Goal: Use online tool/utility: Utilize a website feature to perform a specific function

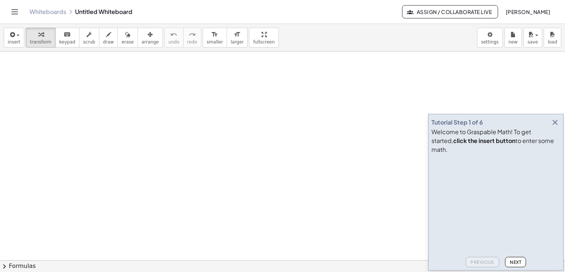
click at [560, 132] on div "Tutorial Step 1 of 6 Welcome to Graspable Math! To get started, click the inser…" at bounding box center [495, 192] width 135 height 156
click at [558, 127] on icon "button" at bounding box center [555, 122] width 9 height 9
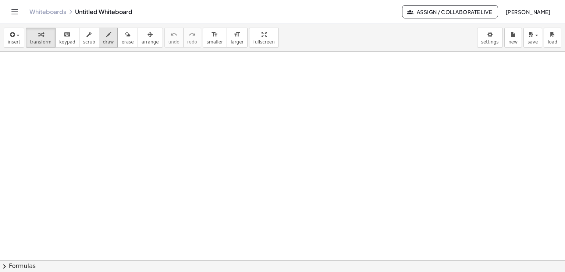
click at [106, 41] on button "draw" at bounding box center [108, 38] width 19 height 20
click at [234, 37] on icon "format_size" at bounding box center [237, 34] width 7 height 9
click at [18, 39] on button "insert" at bounding box center [14, 38] width 21 height 20
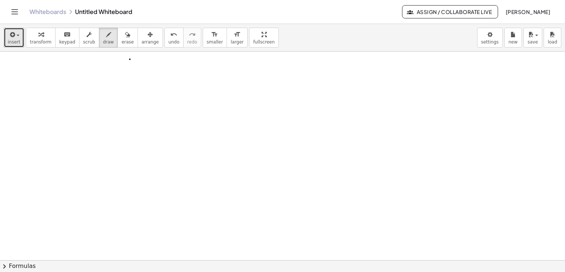
click at [10, 36] on icon "button" at bounding box center [11, 34] width 7 height 9
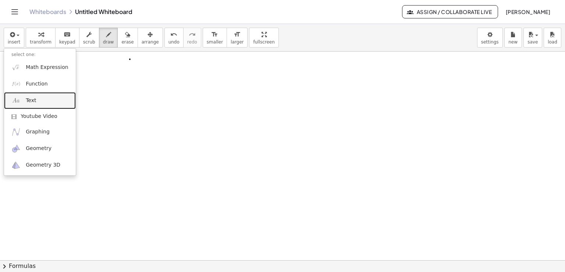
click at [46, 99] on link "Text" at bounding box center [40, 100] width 72 height 17
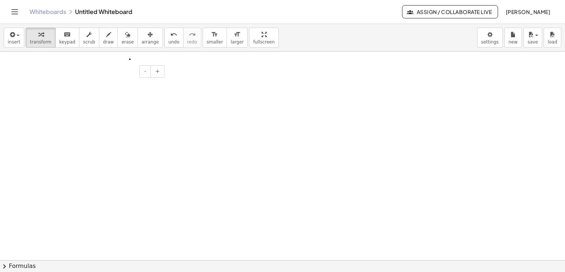
click at [98, 79] on div at bounding box center [111, 84] width 110 height 25
click at [142, 39] on span "arrange" at bounding box center [150, 41] width 17 height 5
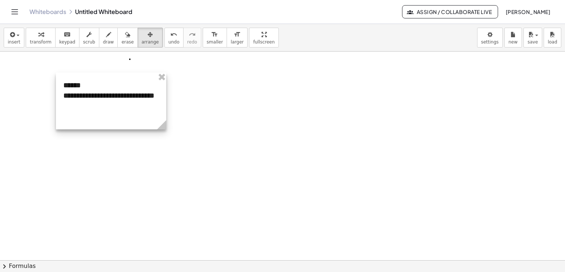
click at [153, 112] on div at bounding box center [111, 100] width 110 height 57
drag, startPoint x: 166, startPoint y: 116, endPoint x: 170, endPoint y: 115, distance: 4.4
click at [169, 115] on div at bounding box center [113, 100] width 110 height 57
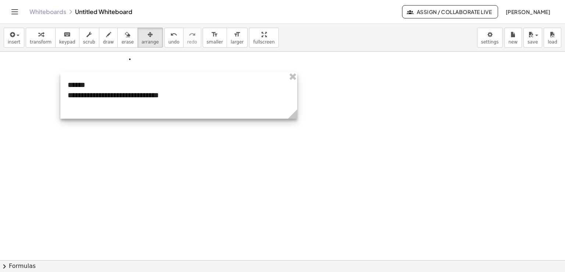
drag, startPoint x: 171, startPoint y: 123, endPoint x: 306, endPoint y: 124, distance: 135.4
click at [193, 102] on div at bounding box center [183, 95] width 246 height 46
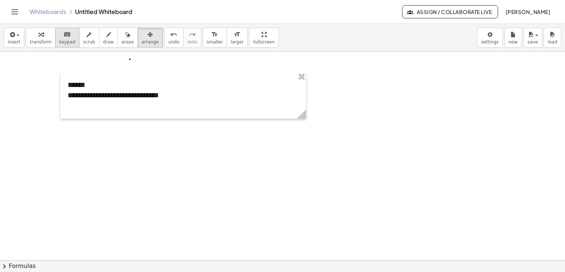
click at [61, 38] on button "keyboard keypad" at bounding box center [67, 38] width 24 height 20
click at [172, 95] on div "**********" at bounding box center [183, 95] width 246 height 46
click at [79, 105] on div at bounding box center [183, 110] width 231 height 21
click at [102, 107] on div "**********" at bounding box center [183, 110] width 231 height 21
click at [100, 105] on div "**********" at bounding box center [183, 110] width 231 height 21
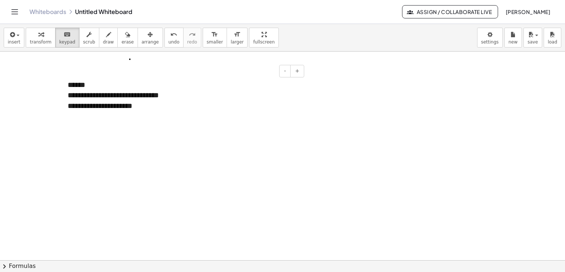
click at [143, 111] on div "**********" at bounding box center [183, 110] width 231 height 21
click at [142, 104] on div "**********" at bounding box center [183, 110] width 231 height 21
drag, startPoint x: 130, startPoint y: 165, endPoint x: 129, endPoint y: 160, distance: 4.9
click at [105, 39] on button "draw" at bounding box center [108, 38] width 19 height 20
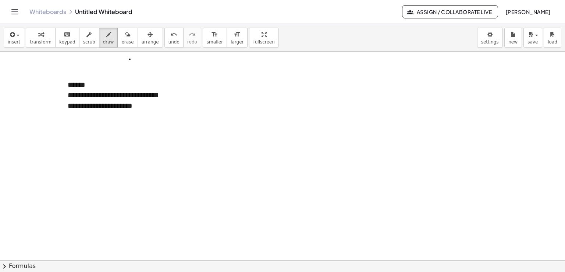
click at [55, 37] on button "keyboard keypad" at bounding box center [67, 38] width 24 height 20
drag, startPoint x: 105, startPoint y: 95, endPoint x: 141, endPoint y: 108, distance: 39.1
click at [105, 94] on div "**********" at bounding box center [183, 100] width 246 height 57
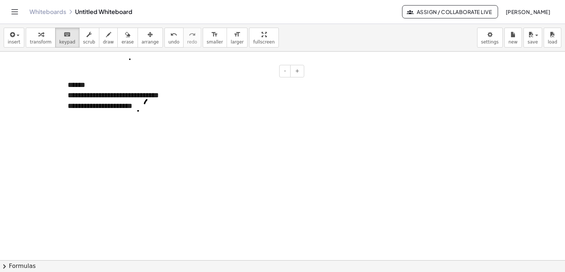
click at [144, 108] on div "**********" at bounding box center [183, 110] width 231 height 21
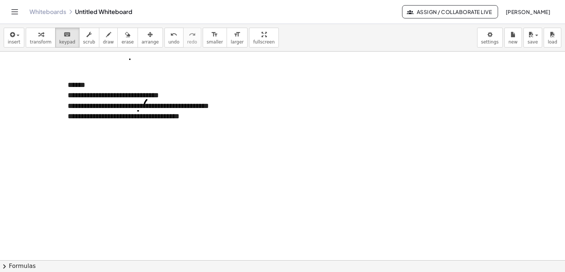
click at [145, 110] on div "**********" at bounding box center [183, 116] width 231 height 32
click at [121, 39] on span "erase" at bounding box center [127, 41] width 12 height 5
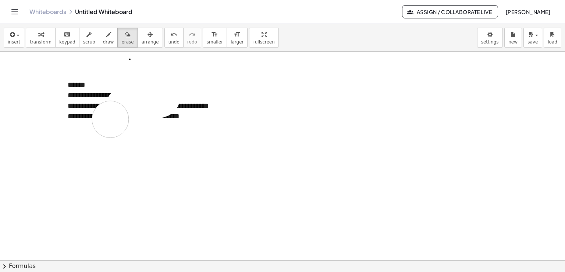
drag, startPoint x: 160, startPoint y: 99, endPoint x: 91, endPoint y: 107, distance: 69.7
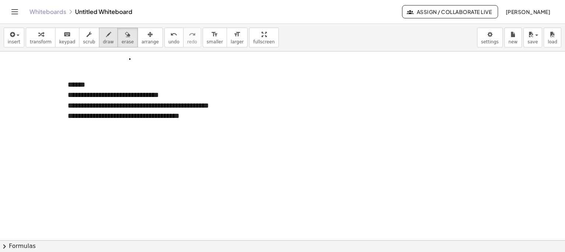
click at [106, 37] on icon "button" at bounding box center [108, 34] width 5 height 9
drag, startPoint x: 115, startPoint y: 119, endPoint x: 169, endPoint y: 127, distance: 55.1
drag, startPoint x: 125, startPoint y: 134, endPoint x: 127, endPoint y: 146, distance: 12.0
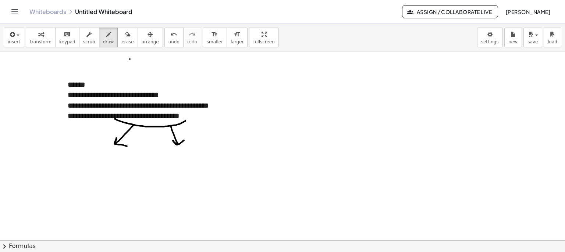
drag, startPoint x: 170, startPoint y: 125, endPoint x: 184, endPoint y: 140, distance: 20.0
drag, startPoint x: 93, startPoint y: 152, endPoint x: 97, endPoint y: 154, distance: 4.3
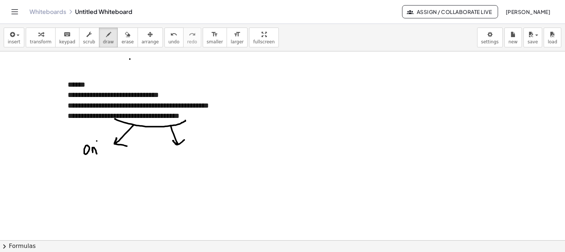
drag, startPoint x: 97, startPoint y: 141, endPoint x: 102, endPoint y: 154, distance: 13.9
drag, startPoint x: 102, startPoint y: 149, endPoint x: 109, endPoint y: 151, distance: 7.5
drag, startPoint x: 84, startPoint y: 162, endPoint x: 84, endPoint y: 167, distance: 5.9
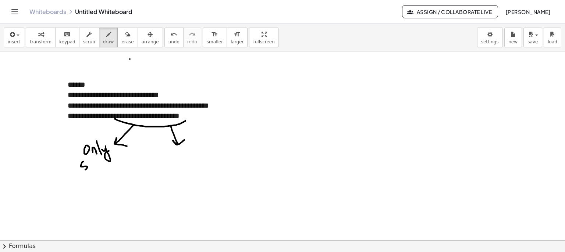
drag, startPoint x: 91, startPoint y: 164, endPoint x: 93, endPoint y: 168, distance: 4.7
drag, startPoint x: 98, startPoint y: 164, endPoint x: 105, endPoint y: 167, distance: 8.0
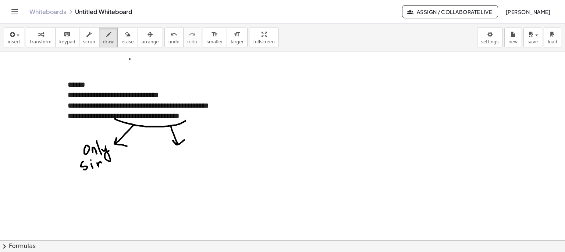
drag, startPoint x: 109, startPoint y: 163, endPoint x: 116, endPoint y: 165, distance: 6.5
drag, startPoint x: 114, startPoint y: 155, endPoint x: 126, endPoint y: 162, distance: 14.0
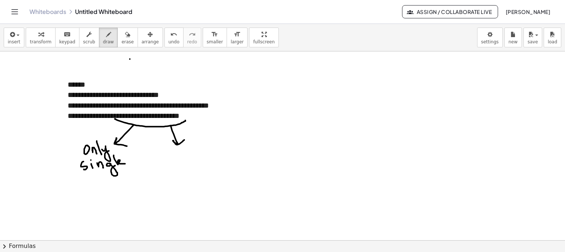
drag, startPoint x: 85, startPoint y: 178, endPoint x: 96, endPoint y: 187, distance: 13.6
drag, startPoint x: 103, startPoint y: 183, endPoint x: 110, endPoint y: 187, distance: 8.7
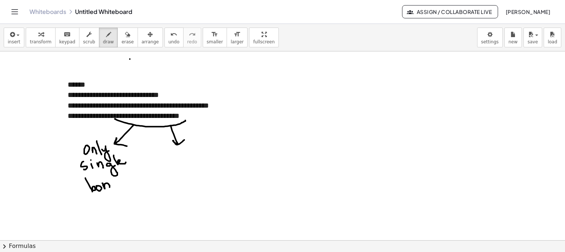
drag, startPoint x: 119, startPoint y: 179, endPoint x: 124, endPoint y: 186, distance: 8.8
drag, startPoint x: 130, startPoint y: 176, endPoint x: 128, endPoint y: 181, distance: 5.3
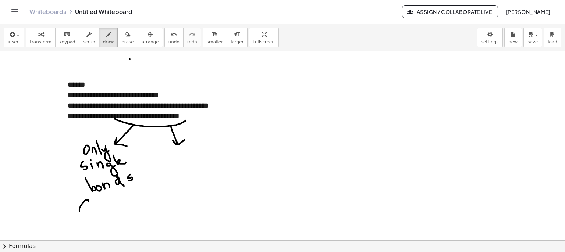
drag, startPoint x: 89, startPoint y: 201, endPoint x: 96, endPoint y: 213, distance: 13.7
drag, startPoint x: 96, startPoint y: 206, endPoint x: 112, endPoint y: 206, distance: 16.6
drag, startPoint x: 122, startPoint y: 201, endPoint x: 130, endPoint y: 211, distance: 12.4
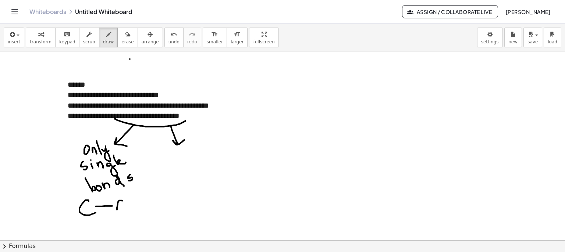
click at [64, 31] on icon "keyboard" at bounding box center [67, 34] width 7 height 9
click at [186, 116] on div "**********" at bounding box center [183, 116] width 231 height 32
click at [106, 36] on icon "button" at bounding box center [108, 34] width 5 height 9
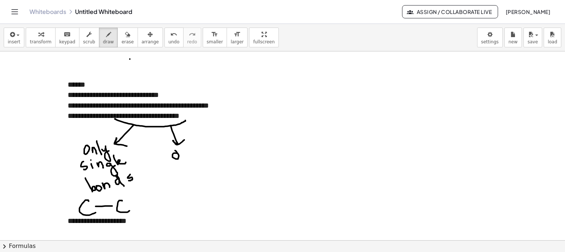
drag, startPoint x: 178, startPoint y: 153, endPoint x: 181, endPoint y: 159, distance: 6.1
drag, startPoint x: 182, startPoint y: 155, endPoint x: 187, endPoint y: 152, distance: 5.4
drag, startPoint x: 188, startPoint y: 153, endPoint x: 197, endPoint y: 152, distance: 8.6
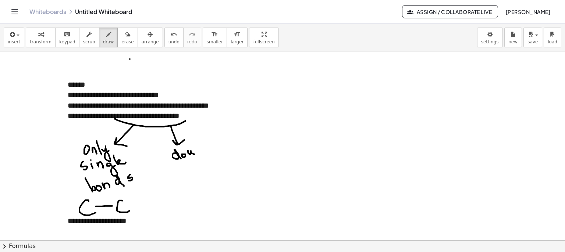
drag, startPoint x: 194, startPoint y: 143, endPoint x: 200, endPoint y: 149, distance: 8.6
drag, startPoint x: 202, startPoint y: 137, endPoint x: 208, endPoint y: 149, distance: 13.2
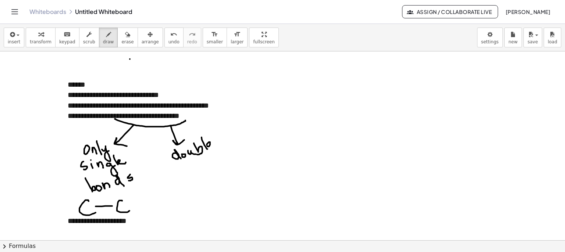
drag, startPoint x: 208, startPoint y: 146, endPoint x: 218, endPoint y: 148, distance: 10.5
drag, startPoint x: 188, startPoint y: 166, endPoint x: 193, endPoint y: 165, distance: 4.7
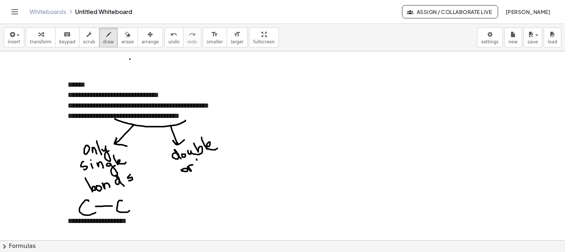
drag, startPoint x: 197, startPoint y: 159, endPoint x: 202, endPoint y: 169, distance: 11.5
drag, startPoint x: 209, startPoint y: 165, endPoint x: 210, endPoint y: 161, distance: 4.8
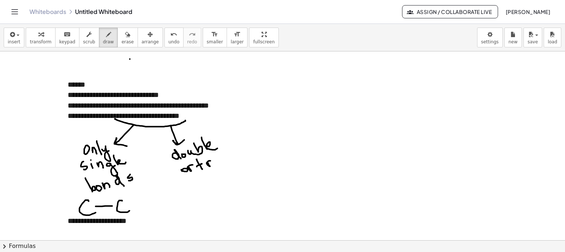
drag, startPoint x: 226, startPoint y: 157, endPoint x: 234, endPoint y: 157, distance: 7.8
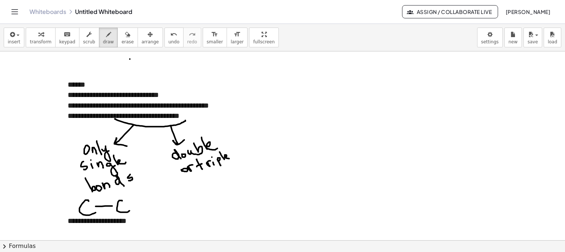
drag, startPoint x: 234, startPoint y: 143, endPoint x: 241, endPoint y: 155, distance: 13.8
drag, startPoint x: 253, startPoint y: 144, endPoint x: 259, endPoint y: 146, distance: 6.5
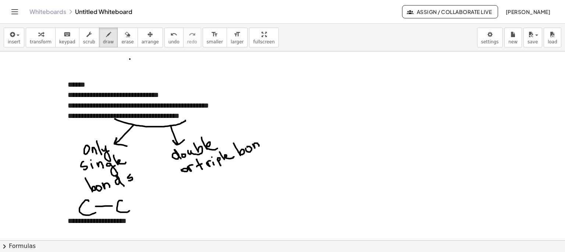
drag, startPoint x: 267, startPoint y: 142, endPoint x: 270, endPoint y: 145, distance: 4.7
drag, startPoint x: 273, startPoint y: 140, endPoint x: 273, endPoint y: 145, distance: 4.8
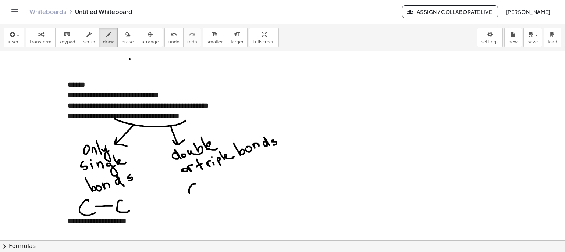
drag, startPoint x: 195, startPoint y: 184, endPoint x: 201, endPoint y: 191, distance: 8.7
drag, startPoint x: 202, startPoint y: 187, endPoint x: 209, endPoint y: 184, distance: 7.6
drag, startPoint x: 203, startPoint y: 189, endPoint x: 219, endPoint y: 180, distance: 18.3
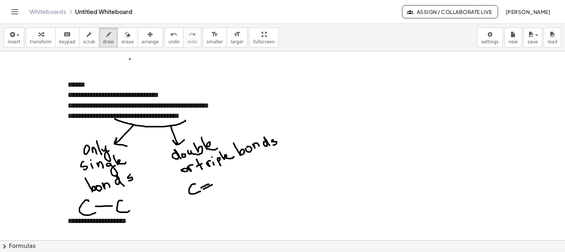
drag, startPoint x: 221, startPoint y: 177, endPoint x: 226, endPoint y: 184, distance: 8.7
drag, startPoint x: 246, startPoint y: 172, endPoint x: 252, endPoint y: 177, distance: 7.9
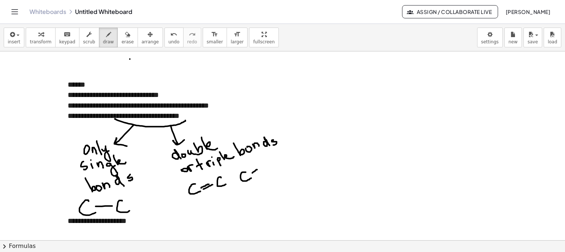
drag, startPoint x: 252, startPoint y: 173, endPoint x: 259, endPoint y: 169, distance: 7.8
drag, startPoint x: 269, startPoint y: 162, endPoint x: 279, endPoint y: 166, distance: 10.4
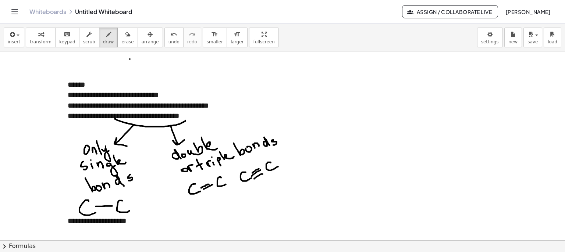
drag, startPoint x: 235, startPoint y: 175, endPoint x: 240, endPoint y: 167, distance: 9.6
click at [59, 39] on span "keypad" at bounding box center [67, 41] width 16 height 5
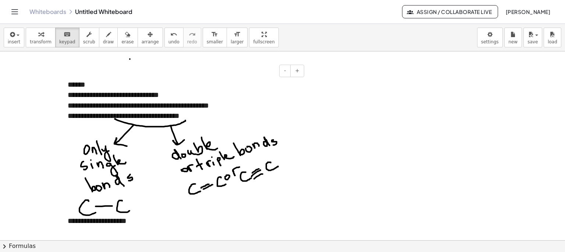
click at [219, 153] on div at bounding box center [183, 158] width 231 height 11
click at [157, 219] on div "**********" at bounding box center [183, 226] width 231 height 21
click at [245, 221] on div "**********" at bounding box center [183, 226] width 231 height 21
click at [260, 221] on div "**********" at bounding box center [183, 226] width 231 height 21
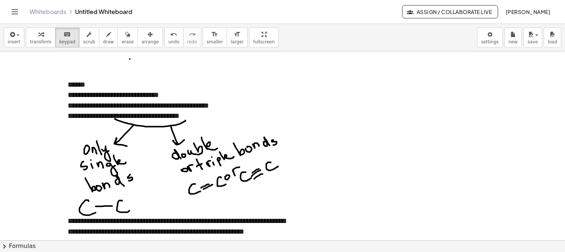
click at [274, 229] on div "**********" at bounding box center [183, 232] width 231 height 32
click at [142, 40] on span "arrange" at bounding box center [150, 41] width 17 height 5
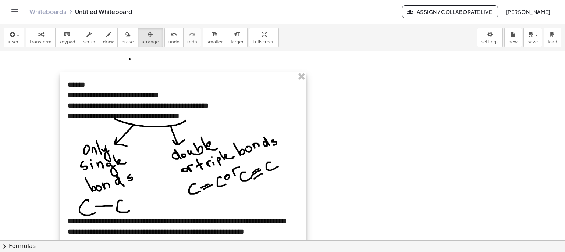
click at [300, 209] on div at bounding box center [183, 163] width 246 height 183
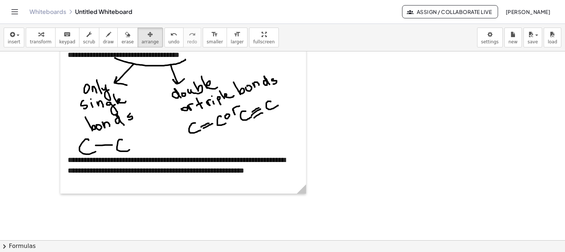
scroll to position [68, 0]
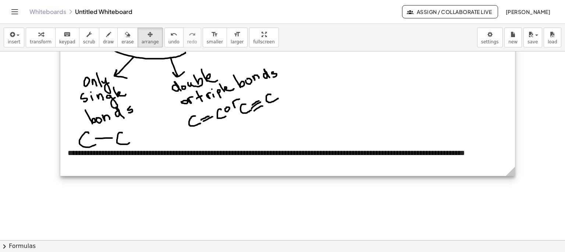
drag, startPoint x: 305, startPoint y: 177, endPoint x: 514, endPoint y: 181, distance: 209.1
click at [514, 181] on div "**********" at bounding box center [282, 215] width 565 height 464
click at [288, 207] on div at bounding box center [282, 215] width 565 height 464
click at [133, 145] on div at bounding box center [287, 90] width 455 height 172
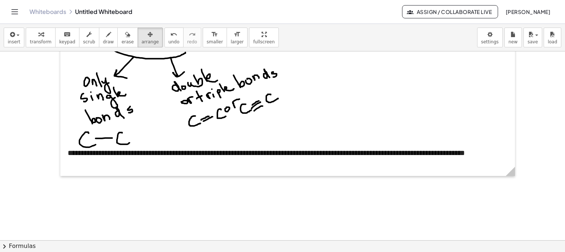
click at [45, 92] on div at bounding box center [282, 215] width 565 height 464
click at [103, 39] on span "draw" at bounding box center [108, 41] width 11 height 5
drag, startPoint x: 207, startPoint y: 160, endPoint x: 219, endPoint y: 174, distance: 18.5
click at [219, 174] on div at bounding box center [282, 215] width 565 height 464
click at [210, 184] on div at bounding box center [282, 215] width 565 height 464
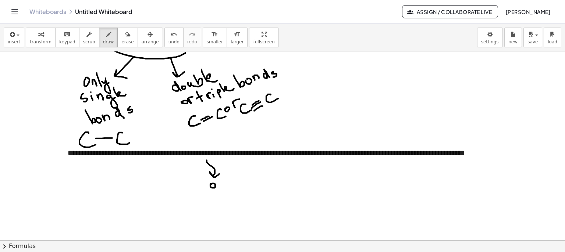
click at [222, 187] on div at bounding box center [282, 215] width 565 height 464
click at [220, 176] on div at bounding box center [282, 215] width 565 height 464
drag, startPoint x: 231, startPoint y: 187, endPoint x: 233, endPoint y: 184, distance: 4.0
click at [232, 188] on div at bounding box center [282, 215] width 565 height 464
drag, startPoint x: 234, startPoint y: 181, endPoint x: 234, endPoint y: 188, distance: 7.0
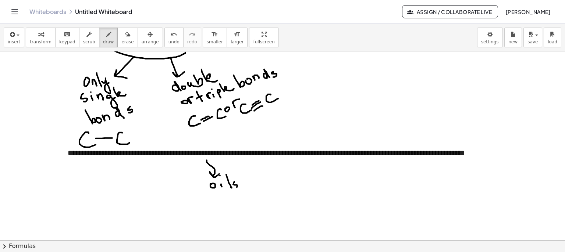
click at [234, 188] on div at bounding box center [282, 215] width 565 height 464
drag, startPoint x: 245, startPoint y: 173, endPoint x: 252, endPoint y: 185, distance: 14.2
click at [249, 191] on div at bounding box center [282, 215] width 565 height 464
drag, startPoint x: 254, startPoint y: 172, endPoint x: 259, endPoint y: 184, distance: 12.2
click at [259, 183] on div at bounding box center [282, 215] width 565 height 464
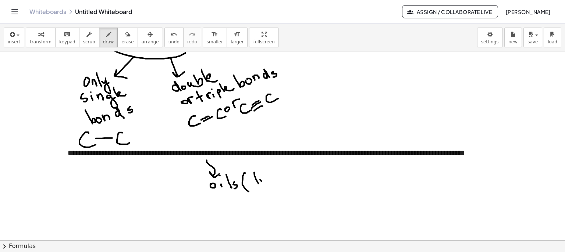
drag, startPoint x: 260, startPoint y: 180, endPoint x: 263, endPoint y: 183, distance: 4.2
click at [263, 183] on div at bounding box center [282, 215] width 565 height 464
click at [263, 176] on div at bounding box center [282, 215] width 565 height 464
drag, startPoint x: 266, startPoint y: 181, endPoint x: 275, endPoint y: 191, distance: 13.1
click at [275, 191] on div at bounding box center [282, 215] width 565 height 464
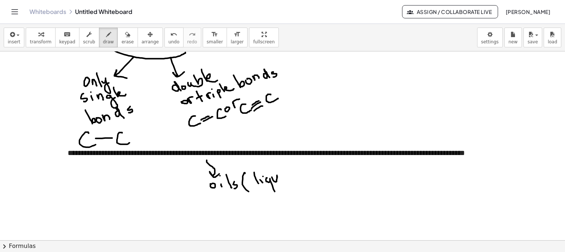
drag, startPoint x: 274, startPoint y: 181, endPoint x: 283, endPoint y: 178, distance: 9.1
click at [283, 178] on div at bounding box center [282, 215] width 565 height 464
click at [284, 181] on div at bounding box center [282, 215] width 565 height 464
click at [281, 169] on div at bounding box center [282, 215] width 565 height 464
drag, startPoint x: 287, startPoint y: 174, endPoint x: 293, endPoint y: 177, distance: 6.6
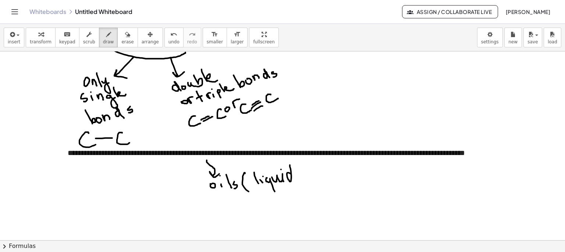
click at [293, 177] on div at bounding box center [282, 215] width 565 height 464
drag, startPoint x: 294, startPoint y: 157, endPoint x: 304, endPoint y: 182, distance: 26.4
click at [305, 181] on div at bounding box center [282, 215] width 565 height 464
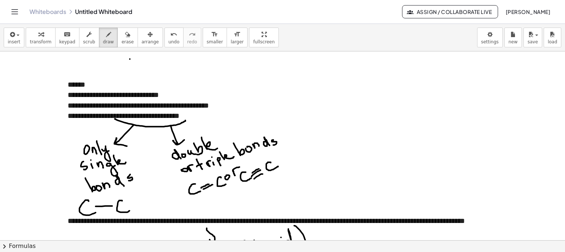
scroll to position [35, 0]
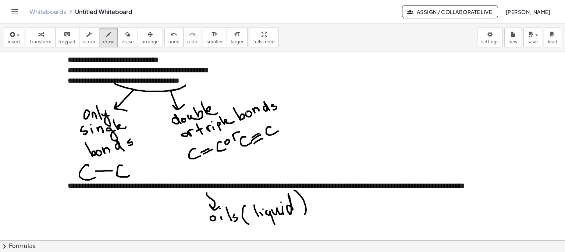
drag, startPoint x: 119, startPoint y: 35, endPoint x: 207, endPoint y: 105, distance: 112.1
click at [121, 35] on div "button" at bounding box center [127, 34] width 12 height 9
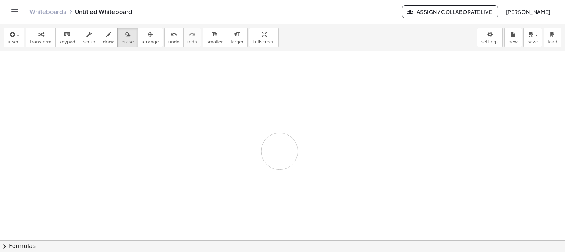
drag, startPoint x: 294, startPoint y: 196, endPoint x: 259, endPoint y: 97, distance: 105.1
click at [279, 74] on div at bounding box center [282, 248] width 565 height 464
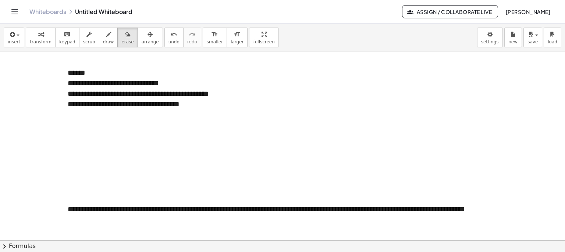
scroll to position [0, 0]
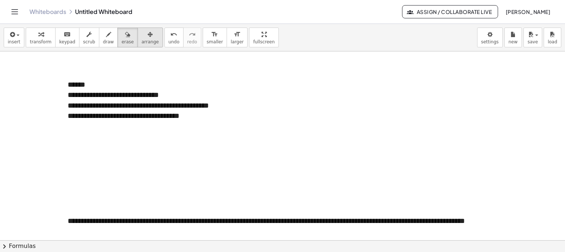
drag, startPoint x: 138, startPoint y: 41, endPoint x: 141, endPoint y: 45, distance: 4.8
click at [142, 40] on span "arrange" at bounding box center [150, 41] width 17 height 5
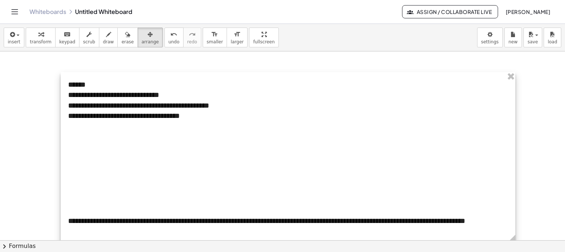
click at [167, 122] on div at bounding box center [288, 158] width 455 height 172
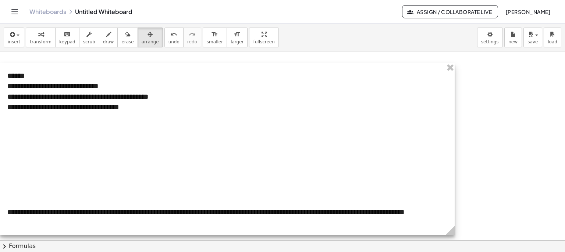
drag, startPoint x: 209, startPoint y: 65, endPoint x: 149, endPoint y: 74, distance: 60.3
click at [149, 74] on div at bounding box center [227, 149] width 455 height 172
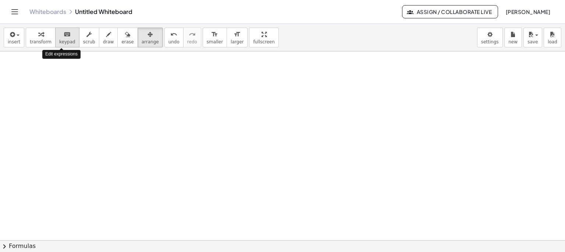
click at [64, 35] on icon "keyboard" at bounding box center [67, 34] width 7 height 9
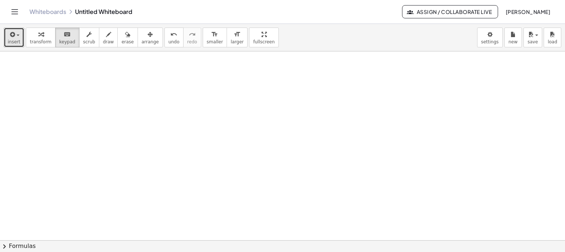
click at [13, 37] on icon "button" at bounding box center [11, 34] width 7 height 9
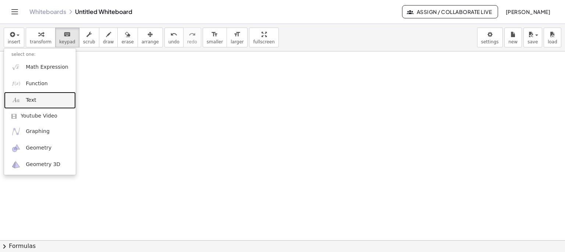
click at [33, 97] on span "Text" at bounding box center [31, 100] width 10 height 7
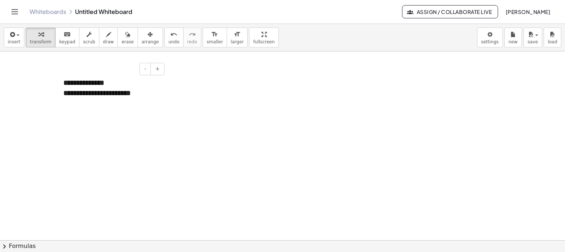
click at [118, 82] on div "**********" at bounding box center [111, 88] width 110 height 36
click at [143, 98] on div "**********" at bounding box center [111, 88] width 110 height 36
click at [229, 101] on div at bounding box center [282, 241] width 565 height 378
click at [99, 29] on button "draw" at bounding box center [108, 38] width 19 height 20
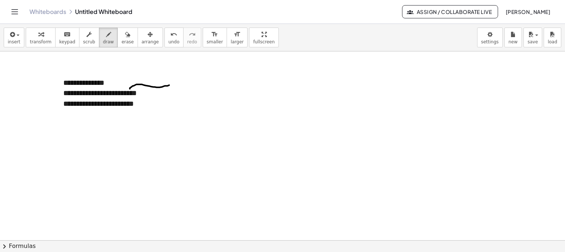
drag, startPoint x: 130, startPoint y: 89, endPoint x: 187, endPoint y: 86, distance: 57.1
click at [187, 86] on div at bounding box center [282, 241] width 565 height 378
drag, startPoint x: 185, startPoint y: 84, endPoint x: 185, endPoint y: 92, distance: 8.1
click at [185, 92] on div at bounding box center [282, 241] width 565 height 378
click at [16, 39] on span "insert" at bounding box center [14, 41] width 13 height 5
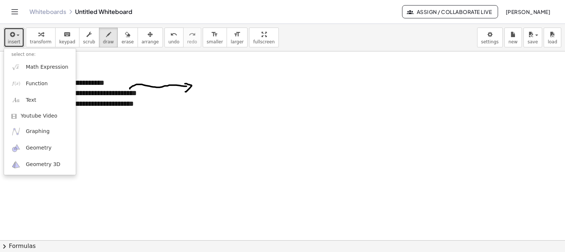
click at [13, 36] on icon "button" at bounding box center [11, 34] width 7 height 9
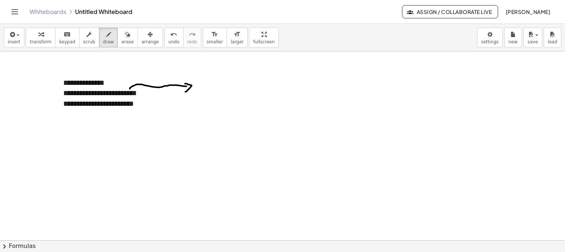
click at [18, 15] on icon "Toggle navigation" at bounding box center [14, 11] width 9 height 9
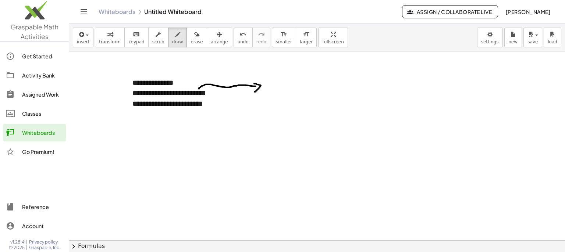
click at [81, 15] on icon "Toggle navigation" at bounding box center [83, 11] width 9 height 9
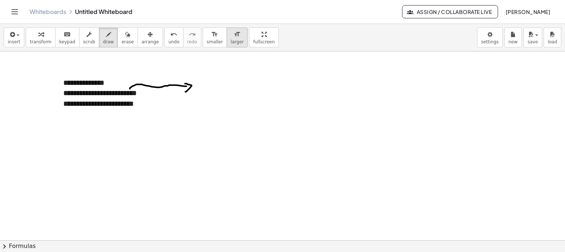
click at [227, 39] on button "format_size larger" at bounding box center [237, 38] width 21 height 20
click at [207, 37] on div "format_size" at bounding box center [215, 34] width 16 height 9
click at [234, 35] on icon "format_size" at bounding box center [237, 34] width 7 height 9
click at [8, 40] on span "insert" at bounding box center [14, 41] width 13 height 5
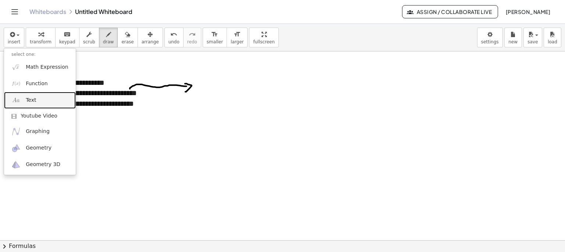
click at [35, 97] on link "Text" at bounding box center [40, 100] width 72 height 17
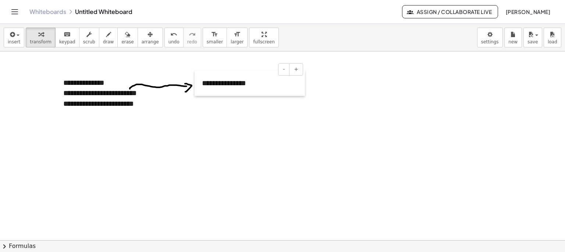
drag, startPoint x: 223, startPoint y: 78, endPoint x: 194, endPoint y: 81, distance: 29.6
click at [195, 79] on div at bounding box center [198, 83] width 7 height 25
click at [220, 85] on div "**********" at bounding box center [247, 83] width 110 height 25
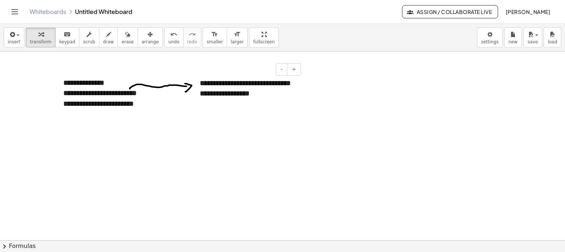
click at [205, 105] on div "**********" at bounding box center [247, 94] width 110 height 46
click at [258, 105] on div "**********" at bounding box center [247, 94] width 110 height 46
click at [266, 128] on div "**********" at bounding box center [247, 104] width 110 height 67
click at [270, 100] on div "**********" at bounding box center [247, 104] width 110 height 67
click at [369, 105] on div at bounding box center [282, 241] width 565 height 378
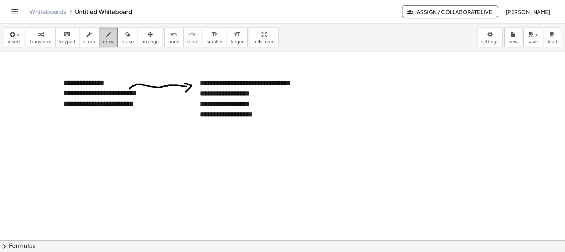
click at [103, 39] on span "draw" at bounding box center [108, 41] width 11 height 5
drag, startPoint x: 259, startPoint y: 102, endPoint x: 283, endPoint y: 95, distance: 25.4
click at [284, 95] on div at bounding box center [282, 241] width 565 height 378
drag, startPoint x: 261, startPoint y: 104, endPoint x: 284, endPoint y: 103, distance: 23.6
click at [282, 113] on div at bounding box center [282, 241] width 565 height 378
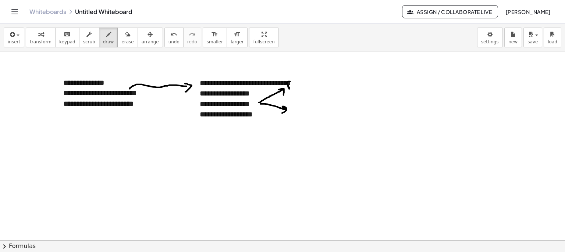
drag, startPoint x: 287, startPoint y: 84, endPoint x: 294, endPoint y: 82, distance: 6.5
click at [292, 81] on div at bounding box center [282, 241] width 565 height 378
click at [296, 86] on div at bounding box center [282, 241] width 565 height 378
click at [294, 78] on div at bounding box center [282, 241] width 565 height 378
drag, startPoint x: 296, startPoint y: 75, endPoint x: 309, endPoint y: 77, distance: 13.1
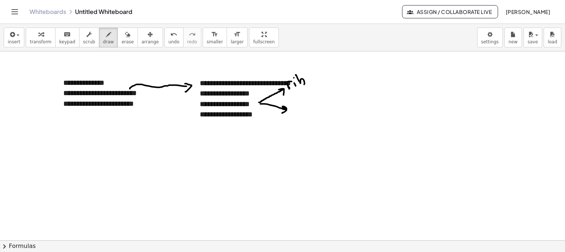
click at [301, 85] on div at bounding box center [282, 241] width 565 height 378
drag, startPoint x: 308, startPoint y: 79, endPoint x: 314, endPoint y: 75, distance: 7.1
click at [308, 76] on div at bounding box center [282, 241] width 565 height 378
drag, startPoint x: 319, startPoint y: 71, endPoint x: 317, endPoint y: 78, distance: 7.8
click at [317, 79] on div at bounding box center [282, 241] width 565 height 378
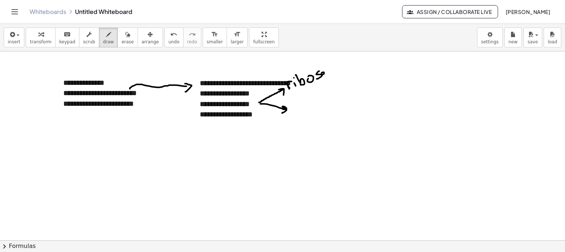
drag, startPoint x: 323, startPoint y: 74, endPoint x: 330, endPoint y: 76, distance: 6.8
click at [330, 74] on div at bounding box center [282, 241] width 565 height 378
drag, startPoint x: 292, startPoint y: 105, endPoint x: 303, endPoint y: 108, distance: 11.8
click at [302, 111] on div at bounding box center [282, 241] width 565 height 378
drag, startPoint x: 303, startPoint y: 106, endPoint x: 306, endPoint y: 103, distance: 4.2
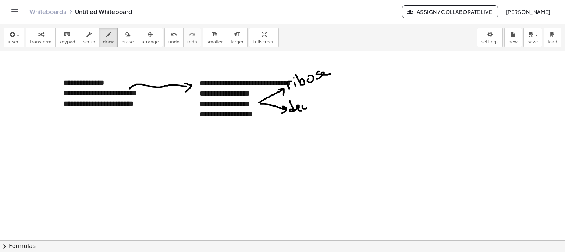
click at [302, 105] on div at bounding box center [282, 241] width 565 height 378
drag, startPoint x: 311, startPoint y: 104, endPoint x: 311, endPoint y: 108, distance: 3.8
click at [311, 108] on div at bounding box center [282, 241] width 565 height 378
drag, startPoint x: 308, startPoint y: 103, endPoint x: 316, endPoint y: 106, distance: 9.1
click at [316, 106] on div at bounding box center [282, 241] width 565 height 378
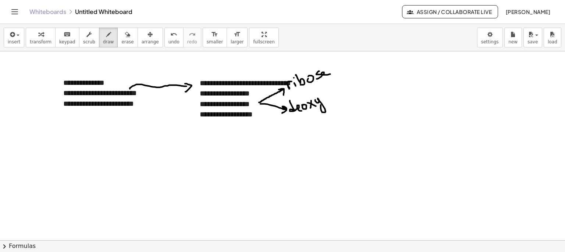
drag, startPoint x: 315, startPoint y: 100, endPoint x: 324, endPoint y: 102, distance: 9.0
click at [324, 102] on div at bounding box center [282, 241] width 565 height 378
drag, startPoint x: 322, startPoint y: 98, endPoint x: 326, endPoint y: 96, distance: 4.3
click at [325, 96] on div at bounding box center [282, 241] width 565 height 378
click at [331, 98] on div at bounding box center [282, 241] width 565 height 378
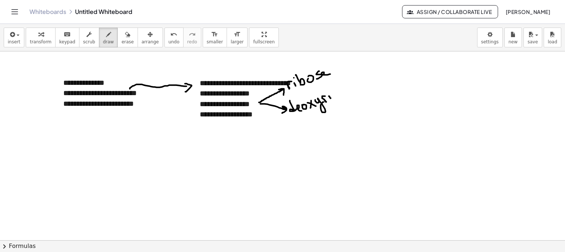
click at [329, 92] on div at bounding box center [282, 241] width 565 height 378
click at [337, 99] on div at bounding box center [282, 241] width 565 height 378
click at [343, 93] on div at bounding box center [282, 241] width 565 height 378
drag, startPoint x: 348, startPoint y: 90, endPoint x: 351, endPoint y: 95, distance: 5.8
click at [351, 95] on div at bounding box center [282, 241] width 565 height 378
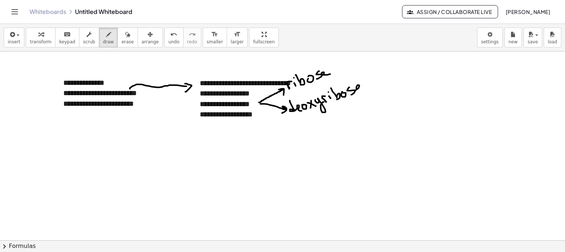
drag, startPoint x: 358, startPoint y: 89, endPoint x: 365, endPoint y: 89, distance: 7.7
click at [365, 89] on div at bounding box center [282, 241] width 565 height 378
click at [334, 67] on div at bounding box center [282, 241] width 565 height 378
click at [337, 71] on div at bounding box center [282, 241] width 565 height 378
drag, startPoint x: 340, startPoint y: 60, endPoint x: 351, endPoint y: 62, distance: 10.8
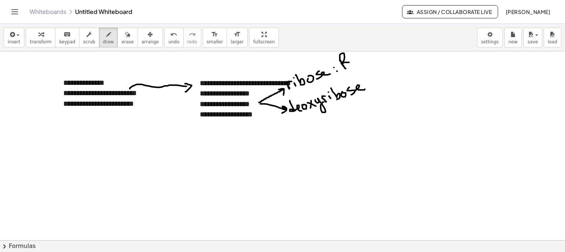
click at [350, 62] on div at bounding box center [282, 241] width 565 height 378
drag, startPoint x: 349, startPoint y: 50, endPoint x: 353, endPoint y: 42, distance: 9.2
click at [353, 42] on div "**********" at bounding box center [282, 138] width 565 height 229
drag, startPoint x: 369, startPoint y: 62, endPoint x: 376, endPoint y: 61, distance: 7.4
click at [377, 61] on div at bounding box center [282, 241] width 565 height 378
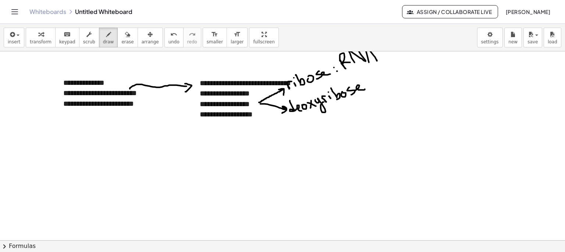
click at [375, 53] on div at bounding box center [282, 241] width 565 height 378
click at [369, 81] on div at bounding box center [282, 241] width 565 height 378
click at [373, 89] on div at bounding box center [282, 241] width 565 height 378
drag, startPoint x: 381, startPoint y: 86, endPoint x: 376, endPoint y: 82, distance: 6.3
click at [382, 87] on div at bounding box center [282, 241] width 565 height 378
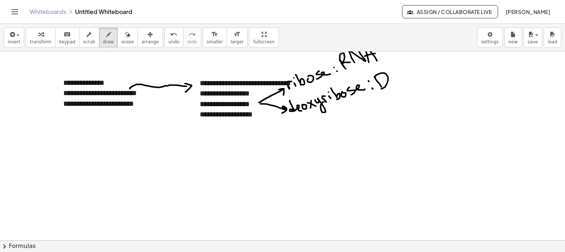
drag, startPoint x: 378, startPoint y: 74, endPoint x: 381, endPoint y: 88, distance: 14.2
click at [380, 89] on div at bounding box center [282, 241] width 565 height 378
drag, startPoint x: 387, startPoint y: 72, endPoint x: 400, endPoint y: 80, distance: 14.5
click at [392, 68] on div at bounding box center [282, 241] width 565 height 378
drag, startPoint x: 401, startPoint y: 80, endPoint x: 407, endPoint y: 81, distance: 6.7
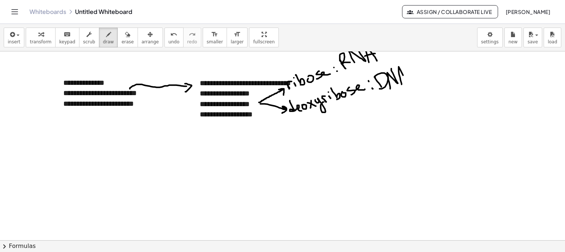
click at [407, 80] on div at bounding box center [282, 241] width 565 height 378
drag, startPoint x: 398, startPoint y: 74, endPoint x: 405, endPoint y: 74, distance: 7.4
click at [404, 74] on div at bounding box center [282, 241] width 565 height 378
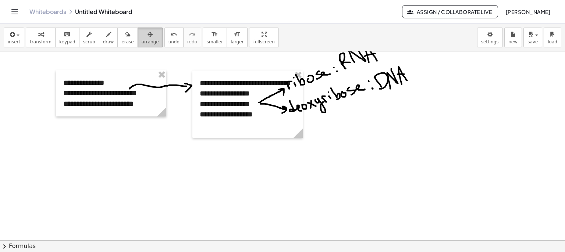
click at [142, 42] on span "arrange" at bounding box center [150, 41] width 17 height 5
click at [133, 91] on div at bounding box center [111, 93] width 110 height 46
click at [146, 109] on div at bounding box center [111, 93] width 110 height 46
click at [118, 170] on div at bounding box center [282, 241] width 565 height 378
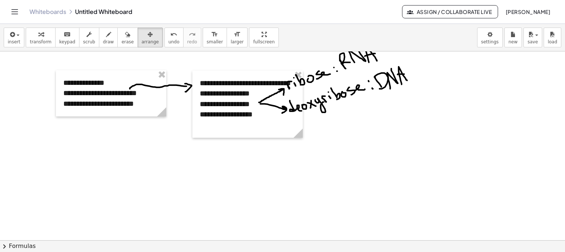
click at [104, 140] on div at bounding box center [282, 241] width 565 height 378
click at [67, 39] on span "keypad" at bounding box center [67, 41] width 16 height 5
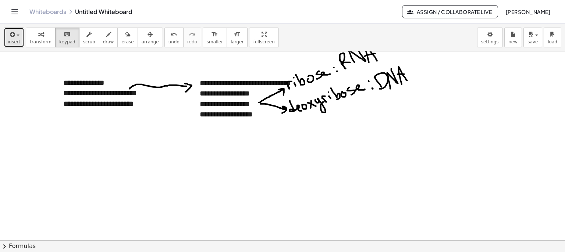
click at [13, 43] on span "insert" at bounding box center [14, 41] width 13 height 5
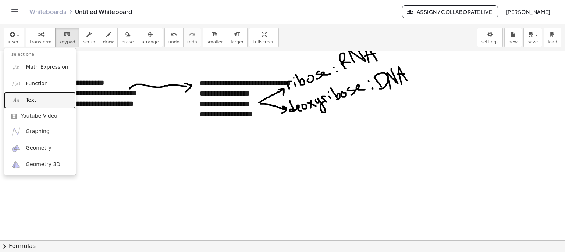
click at [40, 99] on link "Text" at bounding box center [40, 100] width 72 height 17
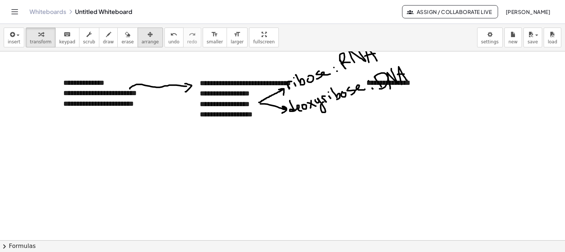
click at [143, 41] on span "arrange" at bounding box center [150, 41] width 17 height 5
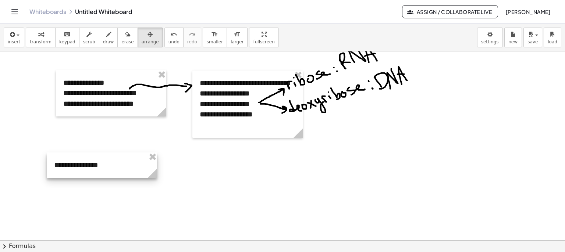
drag, startPoint x: 405, startPoint y: 83, endPoint x: 90, endPoint y: 162, distance: 324.9
click at [90, 163] on div at bounding box center [102, 165] width 110 height 25
click at [90, 162] on div at bounding box center [99, 162] width 110 height 25
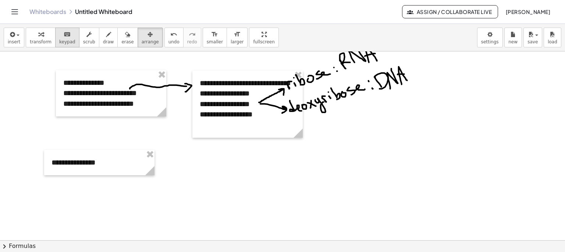
click at [61, 41] on span "keypad" at bounding box center [67, 41] width 16 height 5
click at [87, 163] on div "**********" at bounding box center [99, 162] width 110 height 25
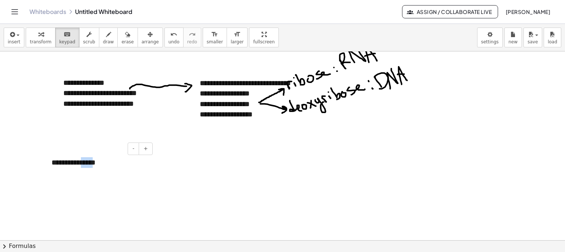
click at [87, 163] on div "**********" at bounding box center [99, 162] width 110 height 25
click at [95, 160] on div "**********" at bounding box center [99, 162] width 110 height 25
click at [91, 165] on div "**********" at bounding box center [99, 162] width 110 height 25
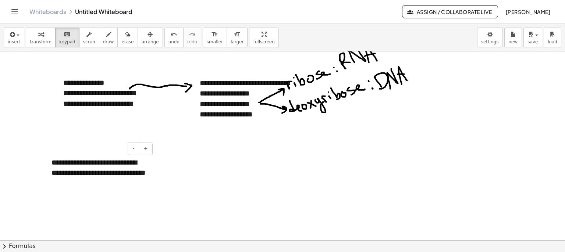
click at [86, 171] on div "**********" at bounding box center [99, 173] width 110 height 46
click at [128, 177] on div "**********" at bounding box center [99, 173] width 110 height 46
click at [205, 180] on div at bounding box center [282, 241] width 565 height 378
click at [121, 42] on span "erase" at bounding box center [127, 41] width 12 height 5
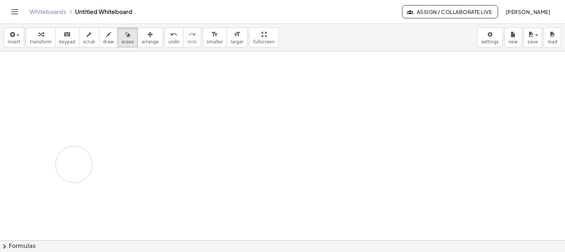
drag, startPoint x: 237, startPoint y: 132, endPoint x: 98, endPoint y: 159, distance: 141.5
click at [85, 163] on div at bounding box center [282, 241] width 565 height 378
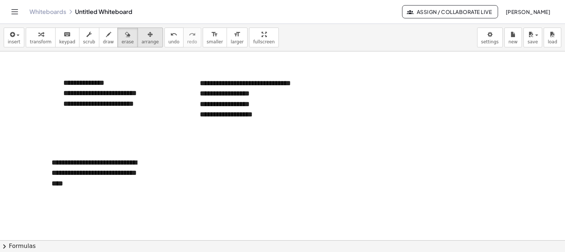
click at [142, 39] on span "arrange" at bounding box center [150, 41] width 17 height 5
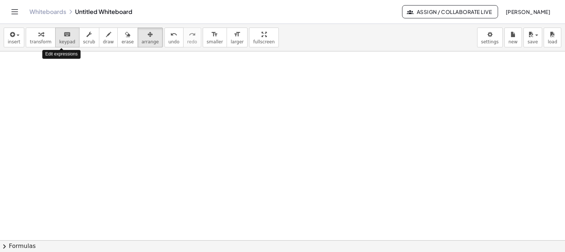
click at [64, 36] on icon "keyboard" at bounding box center [67, 34] width 7 height 9
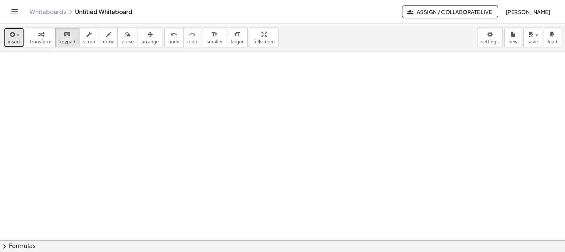
click at [15, 37] on span "button" at bounding box center [15, 35] width 1 height 5
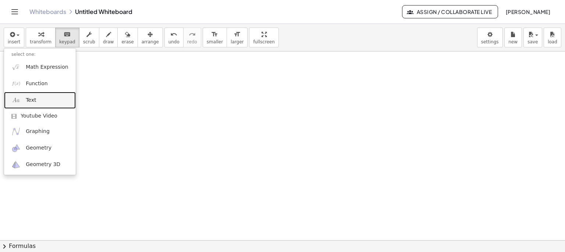
click at [32, 99] on span "Text" at bounding box center [31, 100] width 10 height 7
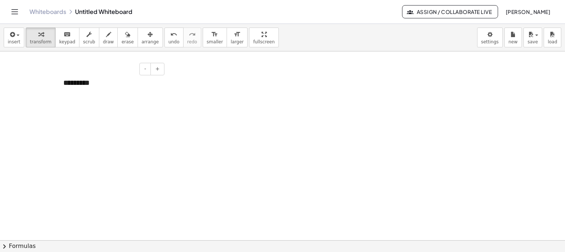
click at [77, 88] on div "*********" at bounding box center [111, 82] width 110 height 25
click at [112, 88] on div "*********" at bounding box center [111, 82] width 110 height 25
click at [146, 102] on div "**********" at bounding box center [111, 93] width 110 height 46
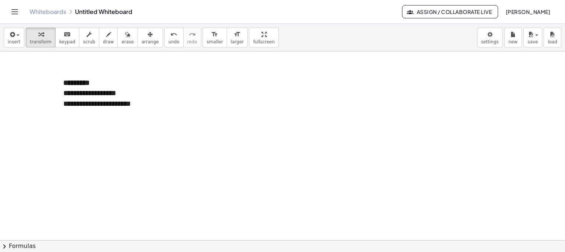
click at [238, 89] on div at bounding box center [282, 241] width 565 height 378
click at [115, 102] on div "**********" at bounding box center [111, 93] width 110 height 46
click at [143, 106] on div "**********" at bounding box center [111, 93] width 110 height 46
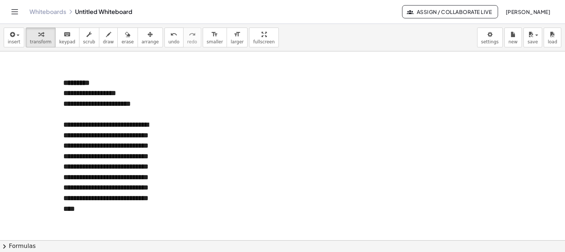
click at [238, 112] on div at bounding box center [282, 241] width 565 height 378
click at [138, 38] on button "arrange" at bounding box center [150, 38] width 25 height 20
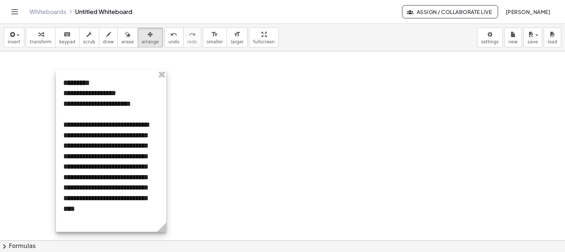
click at [117, 185] on div at bounding box center [111, 151] width 110 height 162
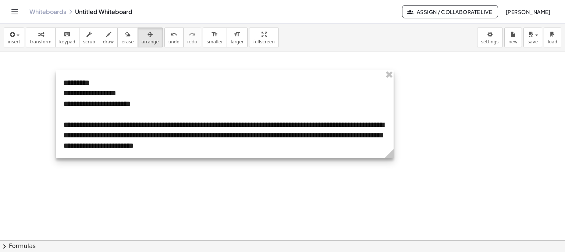
drag, startPoint x: 166, startPoint y: 227, endPoint x: 397, endPoint y: 216, distance: 231.0
click at [397, 216] on div "**********" at bounding box center [282, 241] width 565 height 378
click at [303, 200] on div at bounding box center [282, 241] width 565 height 378
click at [151, 138] on div at bounding box center [226, 114] width 341 height 88
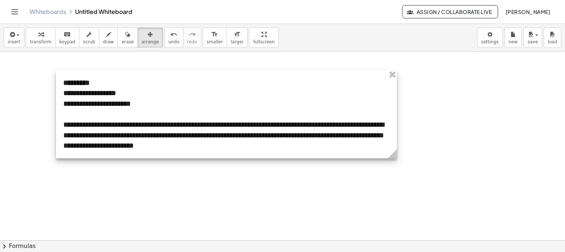
click at [151, 138] on div at bounding box center [226, 114] width 341 height 88
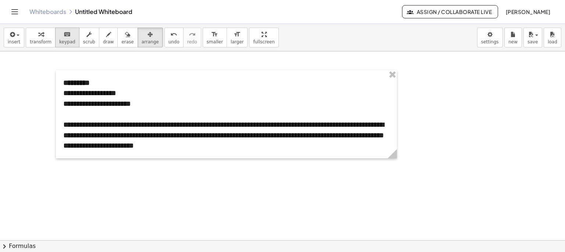
click at [59, 35] on div "keyboard" at bounding box center [67, 34] width 16 height 9
click at [125, 111] on div at bounding box center [226, 114] width 326 height 11
click at [152, 139] on div "**********" at bounding box center [226, 136] width 326 height 32
click at [156, 135] on div "**********" at bounding box center [226, 136] width 326 height 32
drag, startPoint x: 255, startPoint y: 180, endPoint x: 219, endPoint y: 189, distance: 36.6
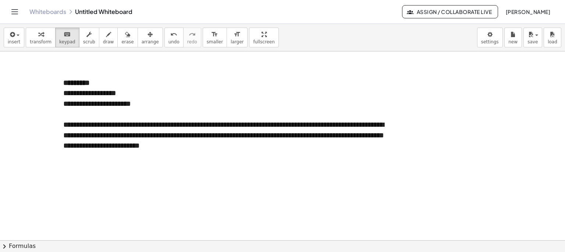
click at [255, 179] on div at bounding box center [282, 241] width 565 height 378
click at [233, 153] on div "**********" at bounding box center [226, 114] width 341 height 88
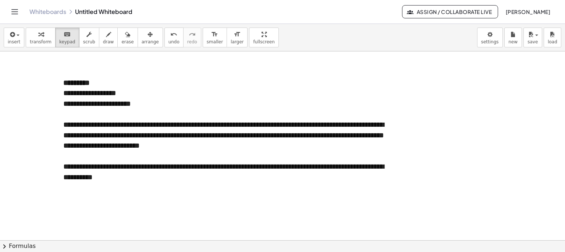
click at [425, 173] on div at bounding box center [282, 241] width 565 height 378
click at [106, 33] on icon "button" at bounding box center [108, 34] width 5 height 9
drag, startPoint x: 65, startPoint y: 203, endPoint x: 74, endPoint y: 193, distance: 13.1
click at [74, 193] on div at bounding box center [282, 241] width 565 height 378
drag, startPoint x: 66, startPoint y: 191, endPoint x: 55, endPoint y: 190, distance: 10.4
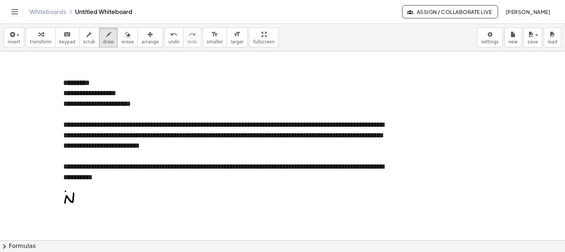
click at [55, 190] on div at bounding box center [282, 241] width 565 height 378
drag, startPoint x: 63, startPoint y: 206, endPoint x: 52, endPoint y: 212, distance: 13.0
click at [52, 211] on div at bounding box center [282, 241] width 565 height 378
drag, startPoint x: 45, startPoint y: 181, endPoint x: 45, endPoint y: 188, distance: 7.4
click at [45, 190] on div at bounding box center [282, 241] width 565 height 378
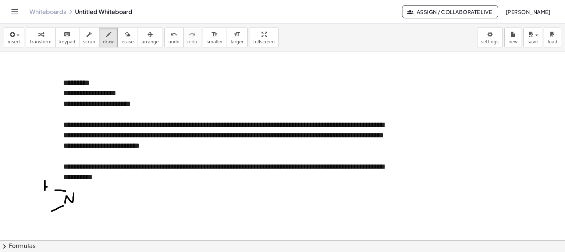
click at [47, 187] on div at bounding box center [282, 241] width 565 height 378
drag, startPoint x: 47, startPoint y: 180, endPoint x: 47, endPoint y: 193, distance: 13.2
click at [47, 193] on div at bounding box center [282, 241] width 565 height 378
drag, startPoint x: 45, startPoint y: 206, endPoint x: 45, endPoint y: 217, distance: 10.7
click at [45, 217] on div at bounding box center [282, 241] width 565 height 378
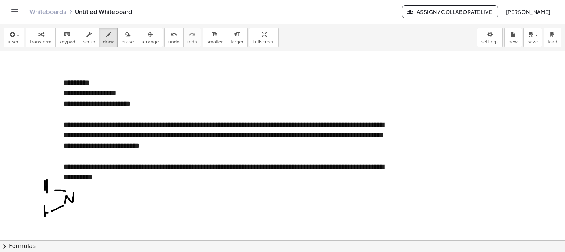
click at [48, 213] on div at bounding box center [282, 241] width 565 height 378
drag, startPoint x: 49, startPoint y: 214, endPoint x: 50, endPoint y: 218, distance: 4.1
click at [50, 218] on div at bounding box center [282, 241] width 565 height 378
click at [61, 168] on div at bounding box center [282, 241] width 565 height 378
drag, startPoint x: 77, startPoint y: 199, endPoint x: 94, endPoint y: 201, distance: 17.0
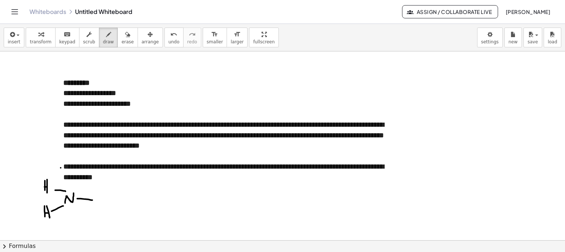
click at [94, 201] on div at bounding box center [282, 241] width 565 height 378
drag, startPoint x: 115, startPoint y: 198, endPoint x: 117, endPoint y: 205, distance: 7.8
click at [117, 205] on div at bounding box center [282, 241] width 565 height 378
drag, startPoint x: 112, startPoint y: 209, endPoint x: 112, endPoint y: 218, distance: 9.6
click at [112, 218] on div at bounding box center [282, 241] width 565 height 378
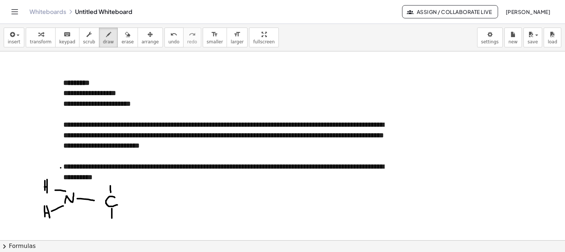
click at [110, 185] on div at bounding box center [282, 241] width 565 height 378
drag, startPoint x: 109, startPoint y: 179, endPoint x: 109, endPoint y: 185, distance: 6.3
click at [109, 185] on div at bounding box center [282, 241] width 565 height 378
click at [111, 183] on div at bounding box center [282, 241] width 565 height 378
drag, startPoint x: 111, startPoint y: 178, endPoint x: 115, endPoint y: 216, distance: 37.4
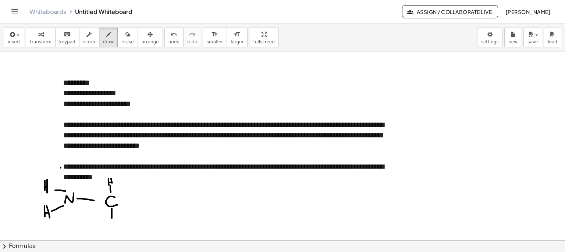
click at [113, 186] on div at bounding box center [282, 241] width 565 height 378
drag, startPoint x: 104, startPoint y: 219, endPoint x: 116, endPoint y: 226, distance: 13.8
click at [116, 226] on div at bounding box center [282, 241] width 565 height 378
drag, startPoint x: 118, startPoint y: 224, endPoint x: 123, endPoint y: 229, distance: 6.8
click at [123, 229] on div at bounding box center [282, 241] width 565 height 378
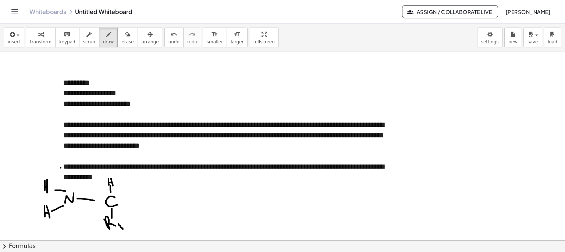
drag, startPoint x: 119, startPoint y: 202, endPoint x: 132, endPoint y: 203, distance: 13.3
click at [132, 203] on div at bounding box center [282, 241] width 565 height 378
drag, startPoint x: 142, startPoint y: 198, endPoint x: 144, endPoint y: 205, distance: 6.9
click at [144, 206] on div at bounding box center [282, 241] width 565 height 378
drag, startPoint x: 141, startPoint y: 192, endPoint x: 140, endPoint y: 186, distance: 5.9
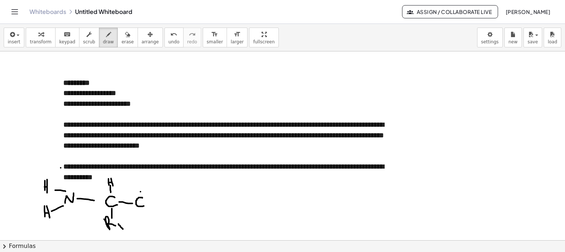
click at [140, 186] on div at bounding box center [282, 241] width 565 height 378
click at [139, 186] on div at bounding box center [282, 241] width 565 height 378
click at [142, 178] on div at bounding box center [282, 241] width 565 height 378
drag, startPoint x: 145, startPoint y: 201, endPoint x: 152, endPoint y: 201, distance: 7.4
click at [152, 201] on div at bounding box center [282, 241] width 565 height 378
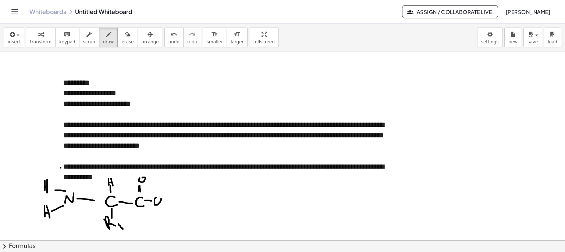
drag, startPoint x: 155, startPoint y: 203, endPoint x: 157, endPoint y: 197, distance: 6.8
click at [157, 197] on div at bounding box center [282, 241] width 565 height 378
drag, startPoint x: 165, startPoint y: 193, endPoint x: 165, endPoint y: 203, distance: 9.9
click at [165, 203] on div at bounding box center [282, 241] width 565 height 378
drag, startPoint x: 164, startPoint y: 200, endPoint x: 171, endPoint y: 199, distance: 6.8
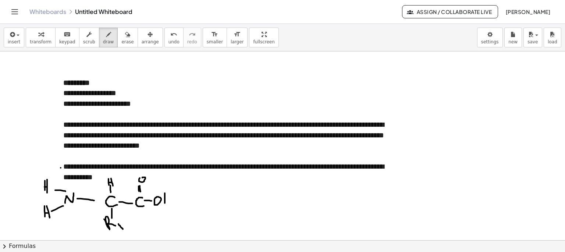
click at [171, 199] on div at bounding box center [282, 241] width 565 height 378
drag, startPoint x: 170, startPoint y: 192, endPoint x: 171, endPoint y: 203, distance: 11.5
click at [171, 203] on div at bounding box center [282, 241] width 565 height 378
click at [187, 202] on div at bounding box center [282, 241] width 565 height 378
drag, startPoint x: 184, startPoint y: 198, endPoint x: 184, endPoint y: 205, distance: 7.7
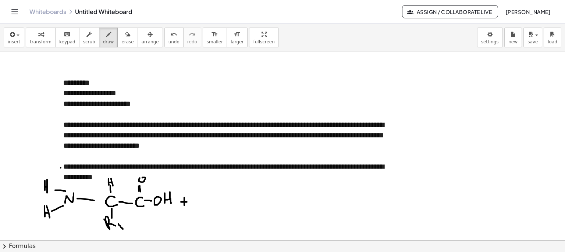
click at [184, 205] on div at bounding box center [282, 241] width 565 height 378
drag, startPoint x: 209, startPoint y: 202, endPoint x: 215, endPoint y: 184, distance: 18.5
click at [215, 184] on div at bounding box center [282, 241] width 565 height 378
drag, startPoint x: 207, startPoint y: 181, endPoint x: 209, endPoint y: 194, distance: 13.0
click at [203, 179] on div at bounding box center [282, 241] width 565 height 378
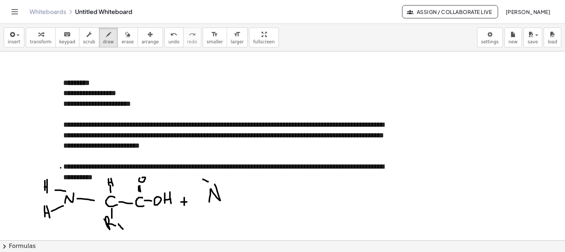
drag, startPoint x: 210, startPoint y: 206, endPoint x: 201, endPoint y: 208, distance: 9.9
click at [201, 208] on div at bounding box center [282, 241] width 565 height 378
drag, startPoint x: 191, startPoint y: 181, endPoint x: 193, endPoint y: 188, distance: 6.6
click at [193, 188] on div at bounding box center [282, 241] width 565 height 378
click at [196, 183] on div at bounding box center [282, 241] width 565 height 378
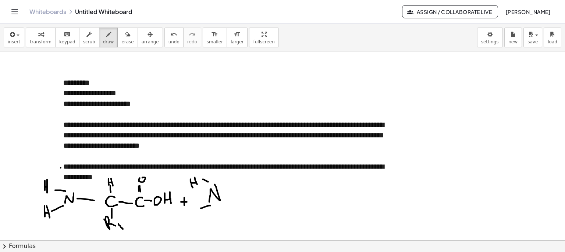
drag, startPoint x: 195, startPoint y: 178, endPoint x: 198, endPoint y: 191, distance: 13.7
click at [198, 187] on div at bounding box center [282, 241] width 565 height 378
click at [191, 214] on div at bounding box center [282, 241] width 565 height 378
click at [194, 211] on div at bounding box center [282, 241] width 565 height 378
click at [198, 213] on div at bounding box center [282, 241] width 565 height 378
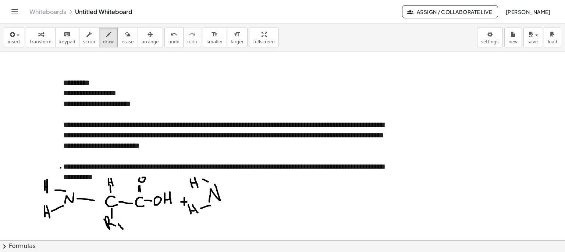
click at [229, 198] on div at bounding box center [282, 241] width 565 height 378
drag, startPoint x: 227, startPoint y: 196, endPoint x: 234, endPoint y: 202, distance: 9.4
click at [230, 202] on div at bounding box center [282, 241] width 565 height 378
drag, startPoint x: 240, startPoint y: 193, endPoint x: 247, endPoint y: 197, distance: 7.7
click at [241, 201] on div at bounding box center [282, 241] width 565 height 378
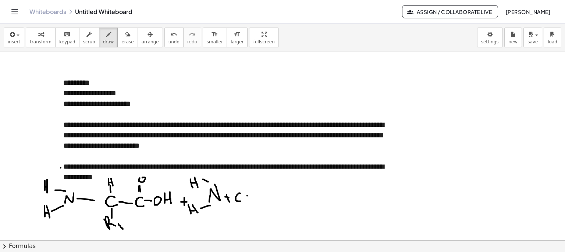
drag
click at [263, 195] on div at bounding box center [282, 241] width 565 height 378
click at [256, 180] on div at bounding box center [282, 241] width 565 height 378
click at [238, 181] on div at bounding box center [282, 241] width 565 height 378
click at [235, 180] on div at bounding box center [282, 241] width 565 height 378
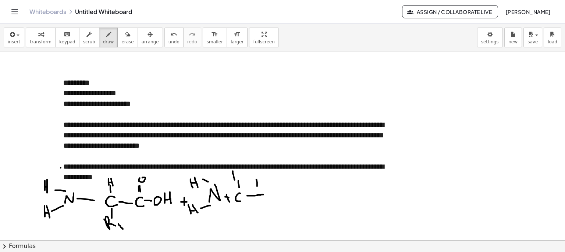
click at [237, 177] on div at bounding box center [282, 241] width 565 height 378
click at [242, 180] on div at bounding box center [282, 241] width 565 height 378
click at [240, 214] on div at bounding box center [282, 241] width 565 height 378
click at [245, 226] on div at bounding box center [282, 241] width 565 height 378
click at [252, 227] on div at bounding box center [282, 241] width 565 height 378
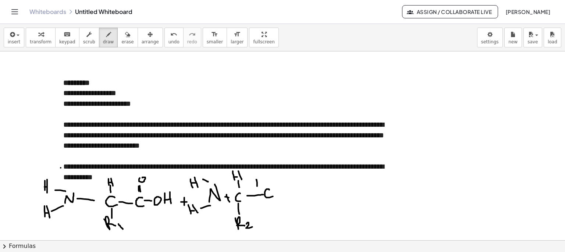
click at [275, 196] on div at bounding box center [282, 241] width 565 height 378
click at [266, 176] on div at bounding box center [282, 241] width 565 height 378
click at [263, 180] on div at bounding box center [282, 241] width 565 height 378
click at [262, 171] on div at bounding box center [282, 241] width 565 height 378
click at [283, 191] on div at bounding box center [282, 241] width 565 height 378
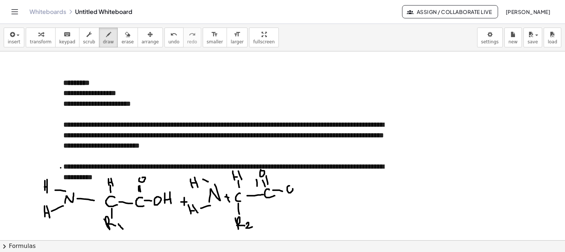
click at [289, 186] on div at bounding box center [282, 241] width 565 height 378
click at [296, 191] on div at bounding box center [282, 241] width 565 height 378
click at [301, 188] on div at bounding box center [282, 241] width 565 height 378
click at [302, 192] on div at bounding box center [282, 241] width 565 height 378
click at [104, 35] on button "draw" at bounding box center [108, 38] width 19 height 20
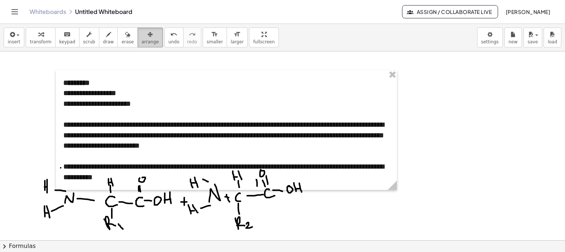
click at [138, 34] on button "arrange" at bounding box center [150, 38] width 25 height 20
click at [121, 36] on div "button" at bounding box center [127, 34] width 12 height 9
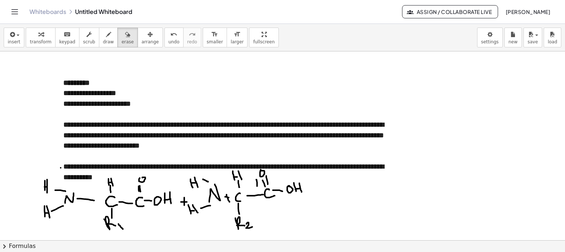
click at [255, 181] on div at bounding box center [282, 241] width 565 height 378
click at [106, 36] on icon "button" at bounding box center [108, 34] width 5 height 9
click at [236, 182] on div at bounding box center [282, 241] width 565 height 378
click at [241, 175] on div at bounding box center [282, 241] width 565 height 378
click at [240, 180] on div at bounding box center [282, 241] width 565 height 378
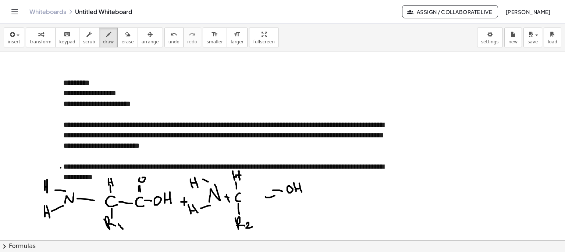
click at [233, 176] on div at bounding box center [282, 241] width 565 height 378
click at [251, 195] on div at bounding box center [282, 241] width 565 height 378
click at [261, 198] on div at bounding box center [282, 241] width 565 height 378
click at [256, 181] on div at bounding box center [282, 241] width 565 height 378
click at [255, 181] on div at bounding box center [282, 241] width 565 height 378
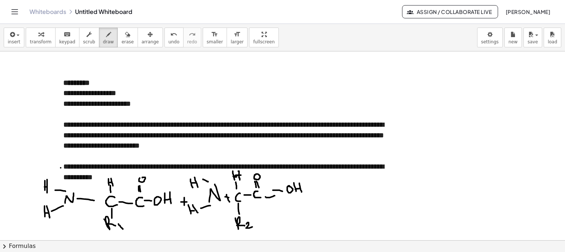
click at [256, 175] on div at bounding box center [282, 241] width 565 height 378
click at [275, 189] on div at bounding box center [282, 241] width 565 height 378
click at [121, 39] on span "erase" at bounding box center [127, 41] width 12 height 5
click at [277, 211] on div at bounding box center [282, 241] width 565 height 378
click at [106, 35] on icon "button" at bounding box center [108, 34] width 5 height 9
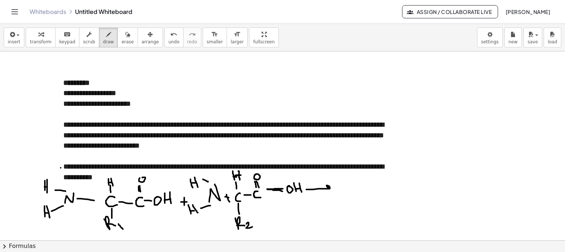
click at [328, 191] on div at bounding box center [282, 241] width 565 height 378
click at [199, 169] on div at bounding box center [282, 241] width 565 height 378
drag, startPoint x: 164, startPoint y: 184, endPoint x: 155, endPoint y: 207, distance: 24.4
click at [177, 180] on div at bounding box center [282, 241] width 565 height 378
drag, startPoint x: 166, startPoint y: 184, endPoint x: 173, endPoint y: 170, distance: 16.5
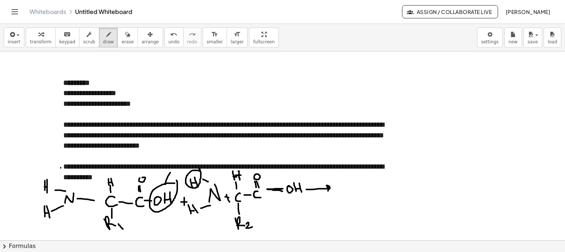
click at [171, 169] on div at bounding box center [282, 241] width 565 height 378
drag, startPoint x: 189, startPoint y: 176, endPoint x: 198, endPoint y: 155, distance: 22.7
click at [197, 156] on div at bounding box center [282, 241] width 565 height 378
click at [205, 159] on div at bounding box center [282, 241] width 565 height 378
click at [209, 155] on div at bounding box center [282, 241] width 565 height 378
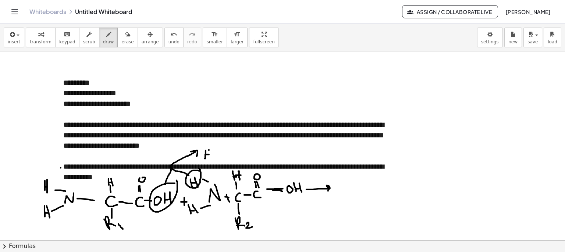
drag, startPoint x: 209, startPoint y: 150, endPoint x: 210, endPoint y: 159, distance: 9.3
click at [209, 160] on div at bounding box center [282, 241] width 565 height 378
drag, startPoint x: 213, startPoint y: 156, endPoint x: 220, endPoint y: 157, distance: 7.8
click at [216, 163] on div at bounding box center [282, 241] width 565 height 378
click at [220, 151] on div at bounding box center [282, 241] width 565 height 378
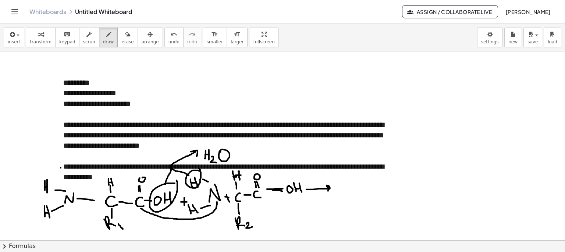
drag, startPoint x: 141, startPoint y: 209, endPoint x: 217, endPoint y: 201, distance: 76.6
click at [217, 201] on div at bounding box center [282, 241] width 565 height 378
drag, startPoint x: 340, startPoint y: 195, endPoint x: 347, endPoint y: 181, distance: 15.5
click at [347, 181] on div at bounding box center [282, 241] width 565 height 378
drag, startPoint x: 336, startPoint y: 178, endPoint x: 336, endPoint y: 185, distance: 6.3
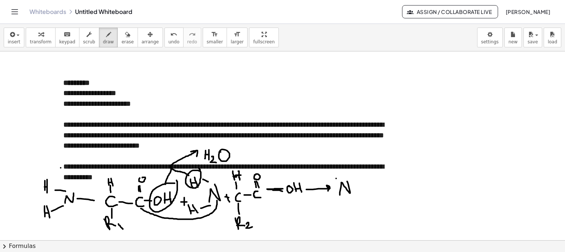
click at [333, 176] on div at bounding box center [282, 241] width 565 height 378
drag, startPoint x: 334, startPoint y: 203, endPoint x: 330, endPoint y: 180, distance: 23.6
click at [334, 203] on div at bounding box center [282, 241] width 565 height 378
drag, startPoint x: 327, startPoint y: 169, endPoint x: 330, endPoint y: 183, distance: 13.9
click at [330, 178] on div at bounding box center [282, 241] width 565 height 378
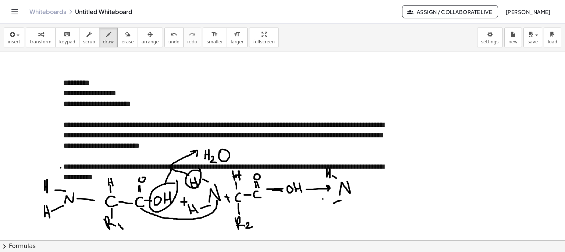
drag, startPoint x: 323, startPoint y: 199, endPoint x: 323, endPoint y: 208, distance: 8.8
click at [323, 208] on div at bounding box center [282, 241] width 565 height 378
click at [327, 204] on div at bounding box center [282, 241] width 565 height 378
drag, startPoint x: 329, startPoint y: 210, endPoint x: 332, endPoint y: 213, distance: 4.0
click at [330, 214] on div at bounding box center [282, 241] width 565 height 378
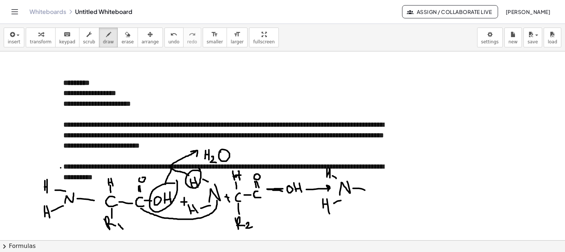
drag, startPoint x: 364, startPoint y: 190, endPoint x: 378, endPoint y: 186, distance: 15.2
click at [366, 190] on div at bounding box center [282, 241] width 565 height 378
drag, startPoint x: 382, startPoint y: 182, endPoint x: 383, endPoint y: 192, distance: 9.6
click at [382, 193] on div at bounding box center [282, 241] width 565 height 378
drag, startPoint x: 378, startPoint y: 205, endPoint x: 375, endPoint y: 211, distance: 6.3
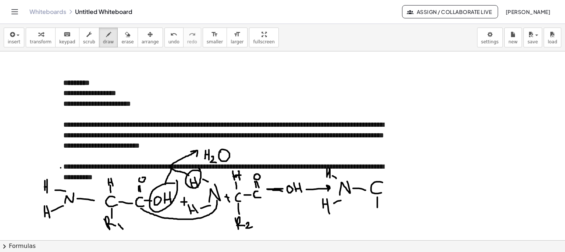
click at [378, 208] on div at bounding box center [282, 241] width 565 height 378
drag, startPoint x: 371, startPoint y: 210, endPoint x: 384, endPoint y: 219, distance: 16.1
click at [383, 219] on div at bounding box center [282, 241] width 565 height 378
drag, startPoint x: 386, startPoint y: 217, endPoint x: 388, endPoint y: 223, distance: 6.3
click at [388, 223] on div at bounding box center [282, 241] width 565 height 378
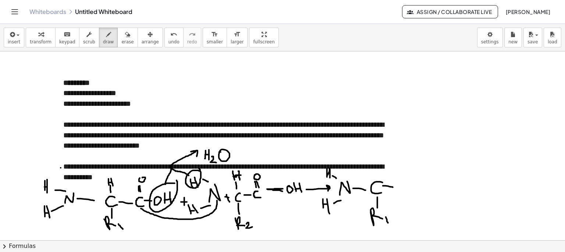
drag, startPoint x: 383, startPoint y: 186, endPoint x: 394, endPoint y: 187, distance: 11.1
click at [393, 187] on div at bounding box center [282, 241] width 565 height 378
drag, startPoint x: 399, startPoint y: 183, endPoint x: 409, endPoint y: 184, distance: 10.0
click at [407, 190] on div at bounding box center [282, 241] width 565 height 378
drag, startPoint x: 408, startPoint y: 176, endPoint x: 406, endPoint y: 170, distance: 6.9
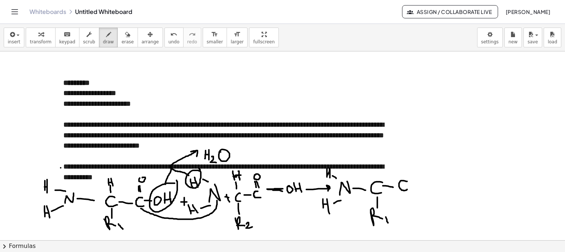
click at [406, 169] on div at bounding box center [282, 241] width 565 height 378
drag, startPoint x: 403, startPoint y: 176, endPoint x: 403, endPoint y: 169, distance: 6.6
click at [403, 169] on div at bounding box center [282, 241] width 565 height 378
click at [404, 152] on div at bounding box center [282, 241] width 565 height 378
drag, startPoint x: 411, startPoint y: 183, endPoint x: 422, endPoint y: 183, distance: 11.8
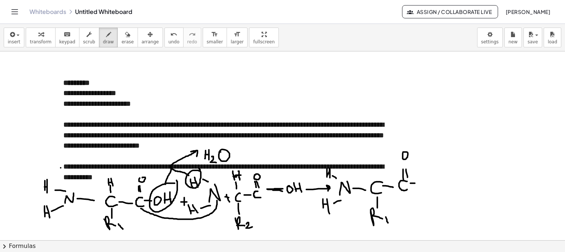
click at [422, 183] on div at bounding box center [282, 241] width 565 height 378
drag, startPoint x: 427, startPoint y: 187, endPoint x: 433, endPoint y: 177, distance: 12.2
click at [433, 177] on div at bounding box center [282, 241] width 565 height 378
drag, startPoint x: 431, startPoint y: 188, endPoint x: 432, endPoint y: 195, distance: 7.6
click at [432, 193] on div at bounding box center [282, 241] width 565 height 378
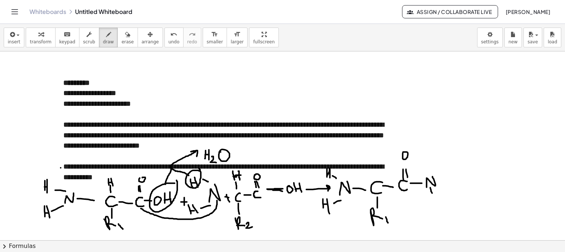
click at [429, 207] on div at bounding box center [282, 241] width 565 height 378
click at [433, 203] on div at bounding box center [282, 241] width 565 height 378
drag, startPoint x: 432, startPoint y: 198, endPoint x: 435, endPoint y: 205, distance: 7.2
click at [434, 205] on div at bounding box center [282, 241] width 565 height 378
click at [446, 181] on div at bounding box center [282, 241] width 565 height 378
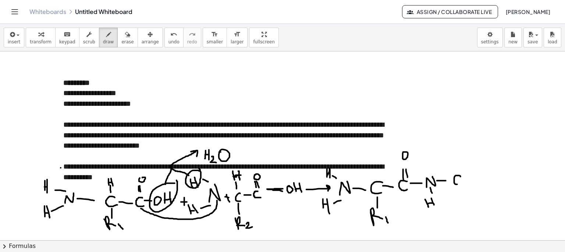
drag, startPoint x: 460, startPoint y: 176, endPoint x: 463, endPoint y: 182, distance: 6.8
click at [462, 183] on div at bounding box center [282, 241] width 565 height 378
drag, startPoint x: 456, startPoint y: 170, endPoint x: 456, endPoint y: 166, distance: 4.8
click at [456, 166] on div at bounding box center [282, 241] width 565 height 378
click at [459, 162] on div at bounding box center [282, 241] width 565 height 378
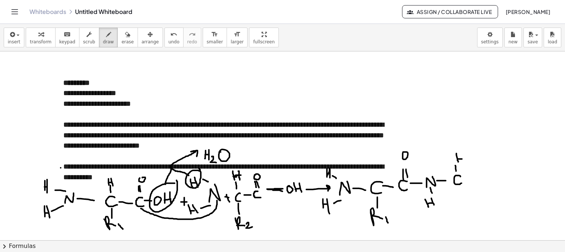
drag, startPoint x: 462, startPoint y: 159, endPoint x: 462, endPoint y: 155, distance: 4.0
click at [462, 159] on div at bounding box center [282, 241] width 565 height 378
drag, startPoint x: 462, startPoint y: 154, endPoint x: 448, endPoint y: 167, distance: 19.3
click at [464, 163] on div at bounding box center [282, 241] width 565 height 378
click at [372, 173] on div at bounding box center [282, 241] width 565 height 378
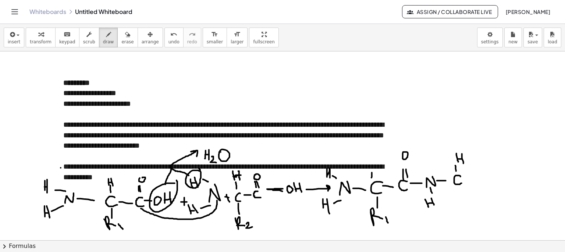
drag, startPoint x: 369, startPoint y: 166, endPoint x: 369, endPoint y: 172, distance: 5.5
click at [369, 173] on div at bounding box center [282, 241] width 565 height 378
click at [372, 170] on div at bounding box center [282, 241] width 565 height 378
click at [374, 173] on div at bounding box center [282, 241] width 565 height 378
click at [456, 199] on div at bounding box center [282, 241] width 565 height 378
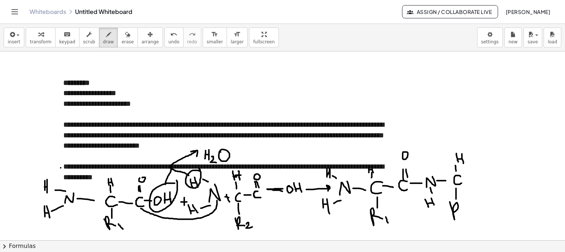
click at [463, 215] on div at bounding box center [282, 241] width 565 height 378
click at [477, 216] on div at bounding box center [282, 241] width 565 height 378
click at [483, 179] on div at bounding box center [282, 241] width 565 height 378
click at [496, 179] on div at bounding box center [282, 241] width 565 height 378
click at [492, 157] on div at bounding box center [282, 241] width 565 height 378
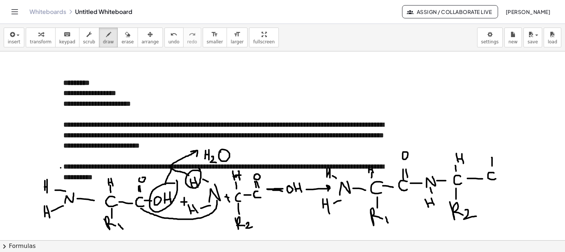
click at [490, 153] on div at bounding box center [282, 241] width 565 height 378
click at [496, 148] on div at bounding box center [282, 241] width 565 height 378
click at [506, 182] on div at bounding box center [282, 241] width 565 height 378
click at [509, 185] on div at bounding box center [282, 241] width 565 height 378
click at [523, 192] on div at bounding box center [282, 241] width 565 height 378
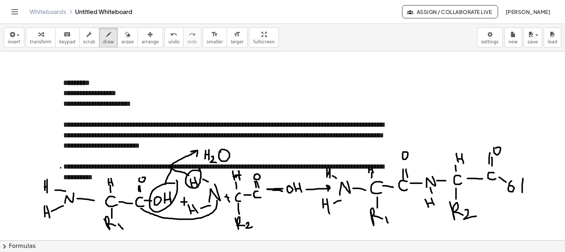
click at [531, 188] on div at bounding box center [282, 241] width 565 height 378
click at [532, 191] on div at bounding box center [282, 241] width 565 height 378
click at [511, 183] on div at bounding box center [282, 241] width 565 height 378
drag, startPoint x: 412, startPoint y: 211, endPoint x: 321, endPoint y: 212, distance: 91.6
click at [318, 214] on div at bounding box center [282, 241] width 565 height 378
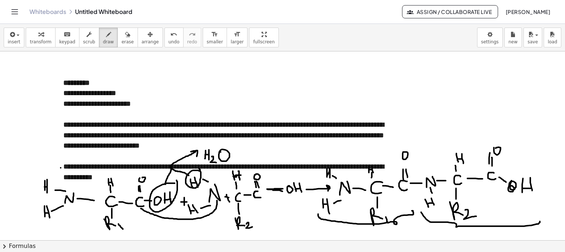
drag, startPoint x: 421, startPoint y: 212, endPoint x: 539, endPoint y: 215, distance: 117.4
click at [541, 217] on div at bounding box center [282, 241] width 565 height 378
drag, startPoint x: 427, startPoint y: 137, endPoint x: 422, endPoint y: 173, distance: 35.9
click at [422, 173] on div at bounding box center [282, 241] width 565 height 378
drag, startPoint x: 437, startPoint y: 142, endPoint x: 437, endPoint y: 128, distance: 13.6
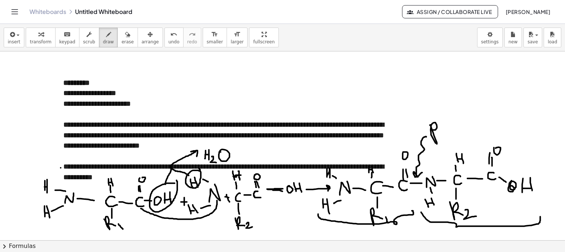
click at [433, 130] on div at bounding box center [282, 241] width 565 height 378
drag, startPoint x: 442, startPoint y: 127, endPoint x: 447, endPoint y: 127, distance: 5.2
click at [446, 130] on div at bounding box center [282, 241] width 565 height 378
drag, startPoint x: 451, startPoint y: 132, endPoint x: 450, endPoint y: 124, distance: 8.1
click at [450, 124] on div at bounding box center [282, 241] width 565 height 378
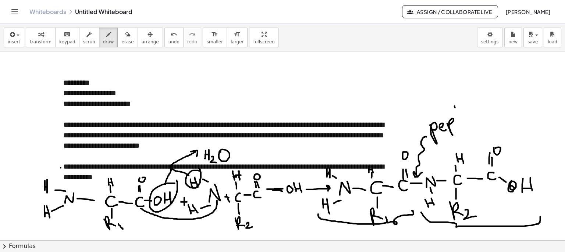
drag, startPoint x: 455, startPoint y: 106, endPoint x: 460, endPoint y: 120, distance: 14.2
click at [460, 120] on div at bounding box center [282, 241] width 565 height 378
click at [460, 113] on div at bounding box center [282, 241] width 565 height 378
drag, startPoint x: 463, startPoint y: 113, endPoint x: 465, endPoint y: 118, distance: 4.9
click at [465, 118] on div at bounding box center [282, 241] width 565 height 378
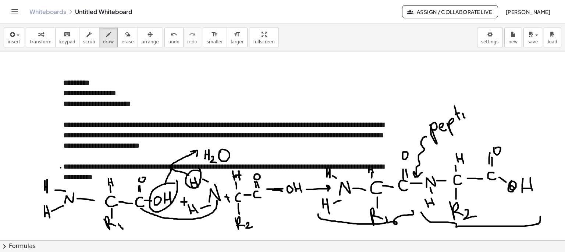
click at [464, 110] on div at bounding box center [282, 241] width 565 height 378
click at [470, 111] on div at bounding box center [282, 241] width 565 height 378
drag, startPoint x: 472, startPoint y: 107, endPoint x: 478, endPoint y: 117, distance: 11.0
click at [477, 117] on div at bounding box center [282, 241] width 565 height 378
drag, startPoint x: 478, startPoint y: 114, endPoint x: 487, endPoint y: 114, distance: 8.5
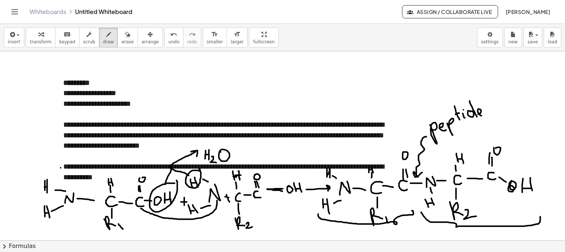
click at [487, 114] on div at bounding box center [282, 241] width 565 height 378
drag, startPoint x: 496, startPoint y: 105, endPoint x: 500, endPoint y: 109, distance: 5.0
click at [500, 109] on div at bounding box center [282, 241] width 565 height 378
drag, startPoint x: 508, startPoint y: 100, endPoint x: 514, endPoint y: 98, distance: 6.3
click at [508, 100] on div at bounding box center [282, 241] width 565 height 378
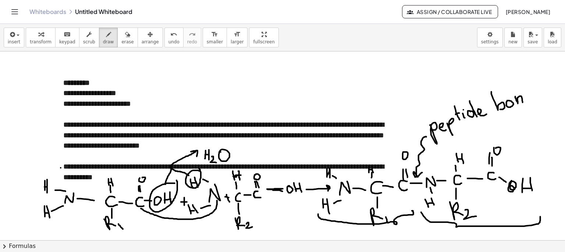
drag, startPoint x: 516, startPoint y: 96, endPoint x: 523, endPoint y: 102, distance: 9.4
click at [523, 102] on div at bounding box center [282, 241] width 565 height 378
click at [529, 96] on div at bounding box center [282, 241] width 565 height 378
drag, startPoint x: 527, startPoint y: 87, endPoint x: 535, endPoint y: 101, distance: 16.5
click at [535, 101] on div at bounding box center [282, 241] width 565 height 378
